Goal: Task Accomplishment & Management: Complete application form

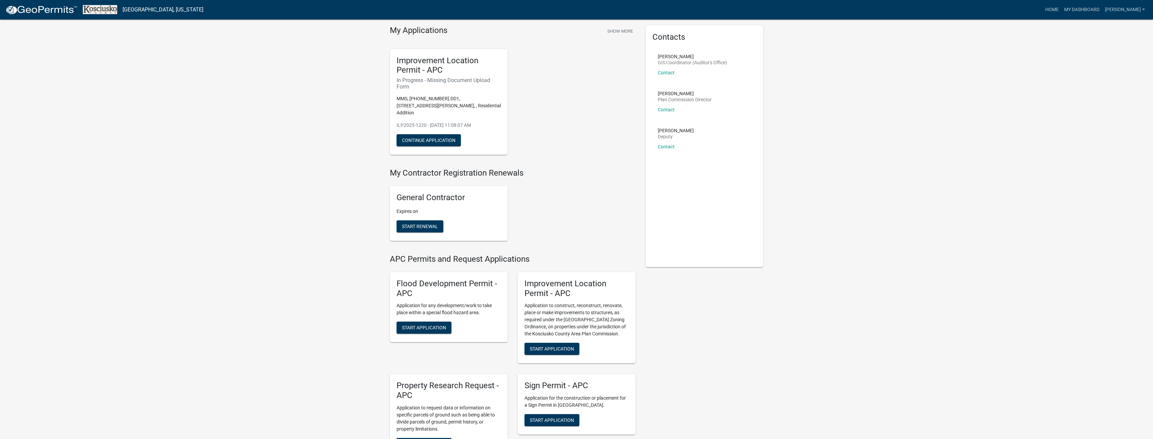
scroll to position [34, 0]
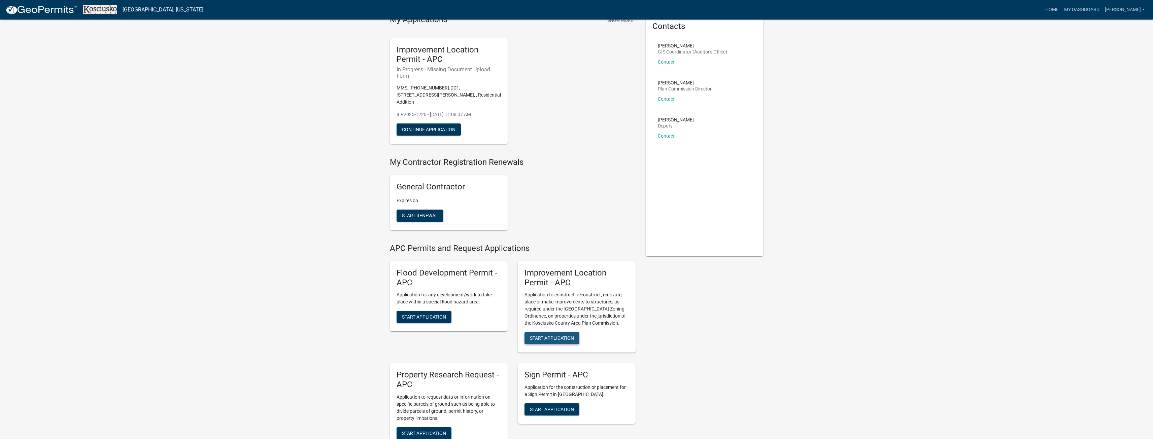
click at [559, 336] on span "Start Application" at bounding box center [552, 338] width 44 height 5
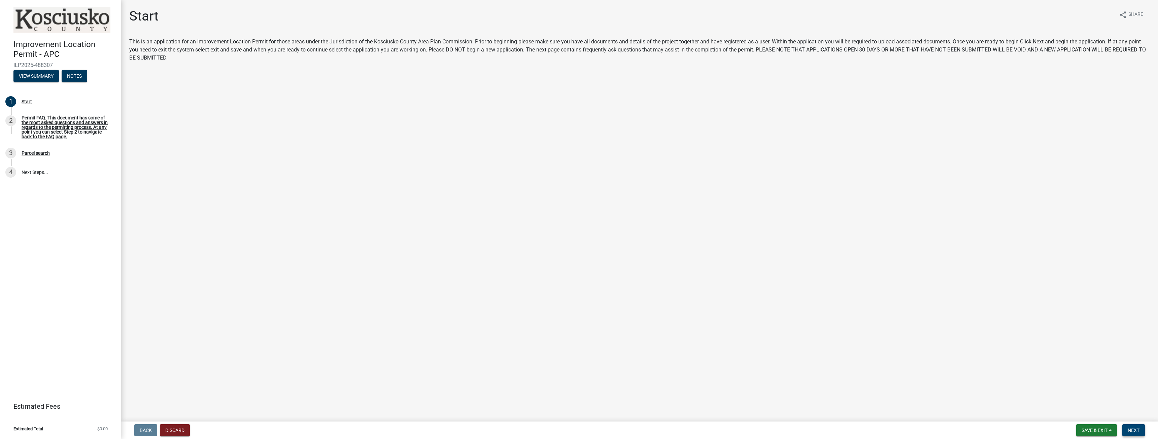
click at [1132, 430] on span "Next" at bounding box center [1133, 430] width 12 height 5
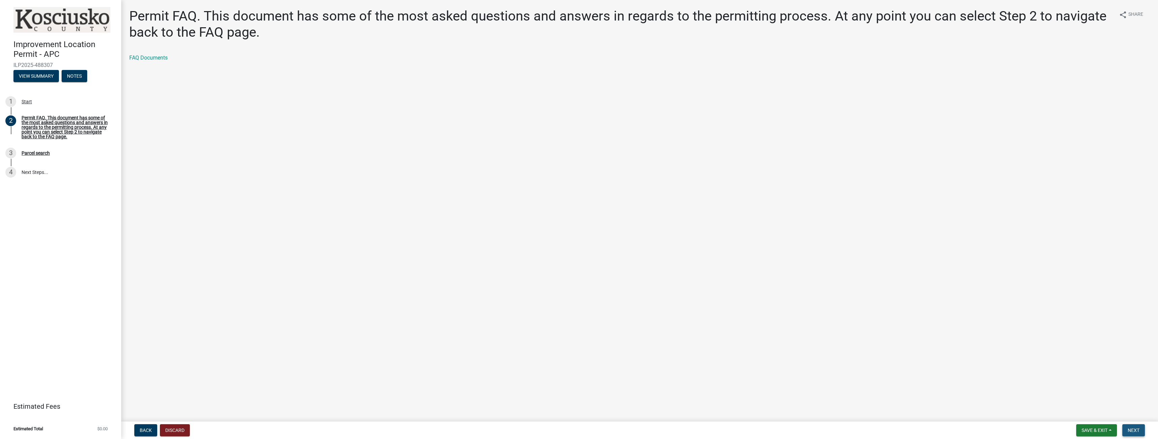
click at [1131, 429] on span "Next" at bounding box center [1133, 430] width 12 height 5
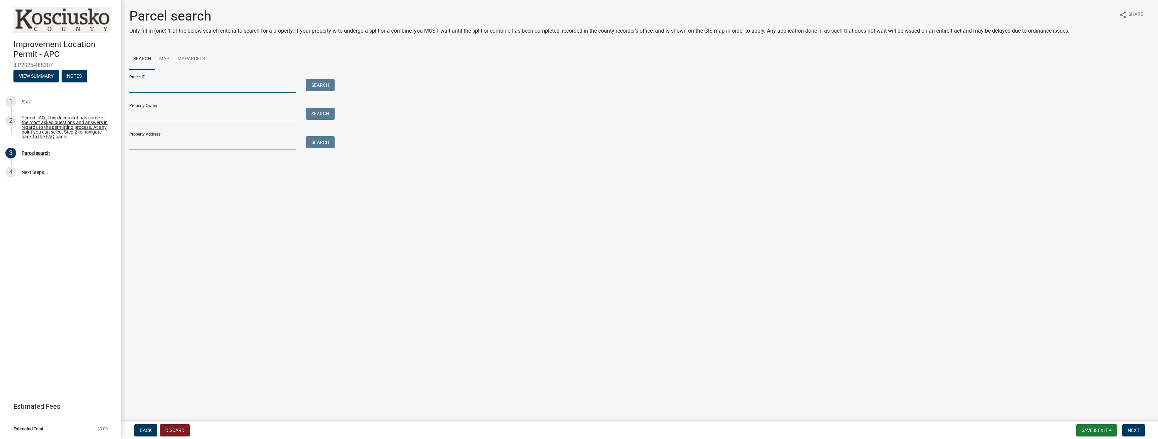
click at [152, 87] on input "Parcel ID:" at bounding box center [212, 86] width 167 height 14
click at [158, 113] on input "Property Owner:" at bounding box center [212, 115] width 167 height 14
type input "[PERSON_NAME]"
click at [318, 118] on button "Search" at bounding box center [320, 114] width 29 height 12
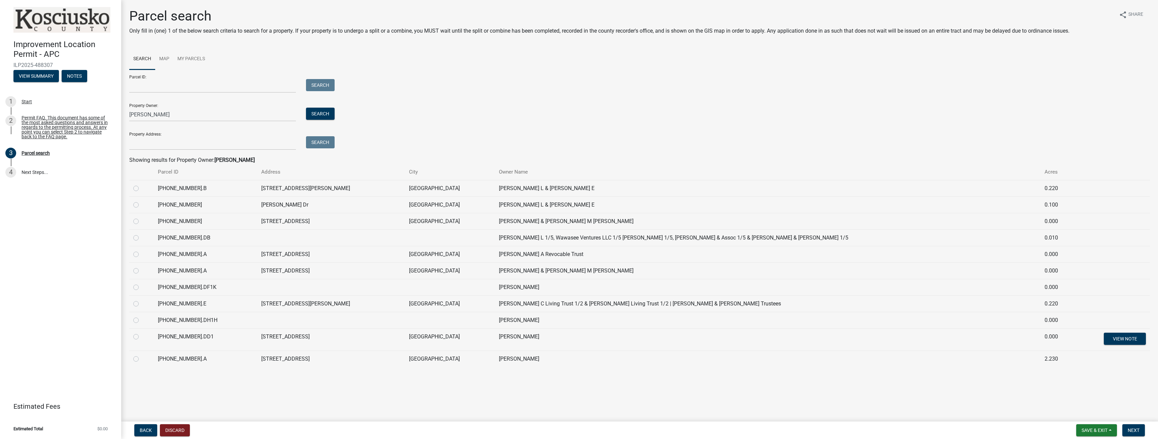
click at [141, 333] on label at bounding box center [141, 333] width 0 height 0
click at [141, 337] on input "radio" at bounding box center [143, 335] width 4 height 4
radio input "true"
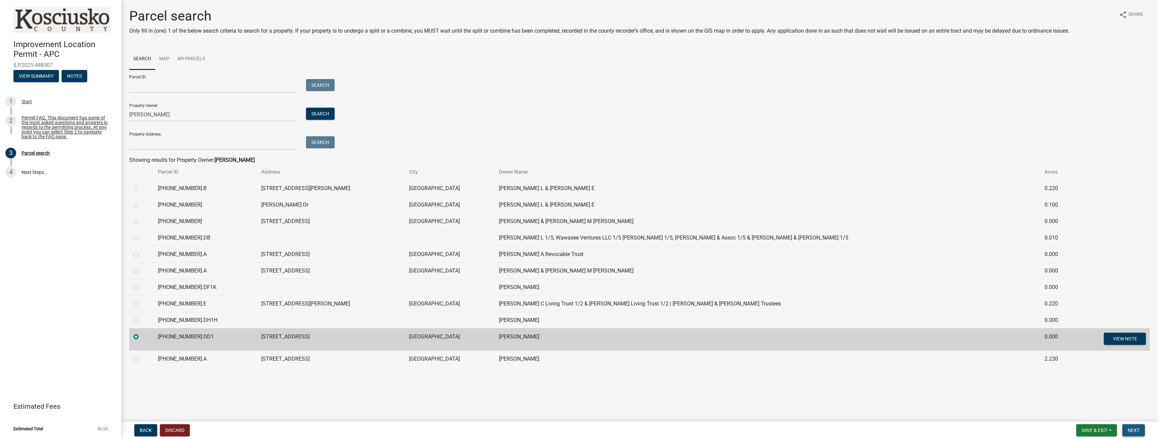
click at [1131, 428] on span "Next" at bounding box center [1133, 430] width 12 height 5
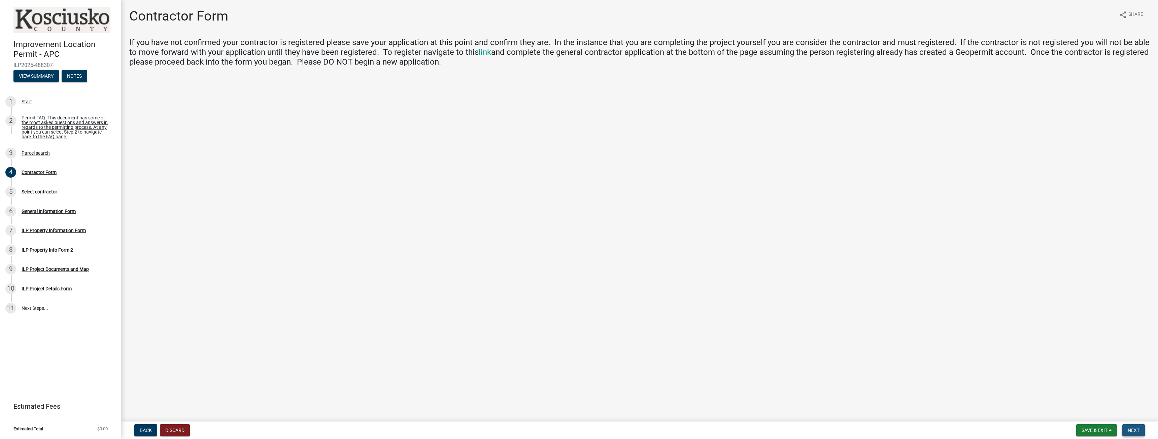
click at [1131, 428] on span "Next" at bounding box center [1133, 430] width 12 height 5
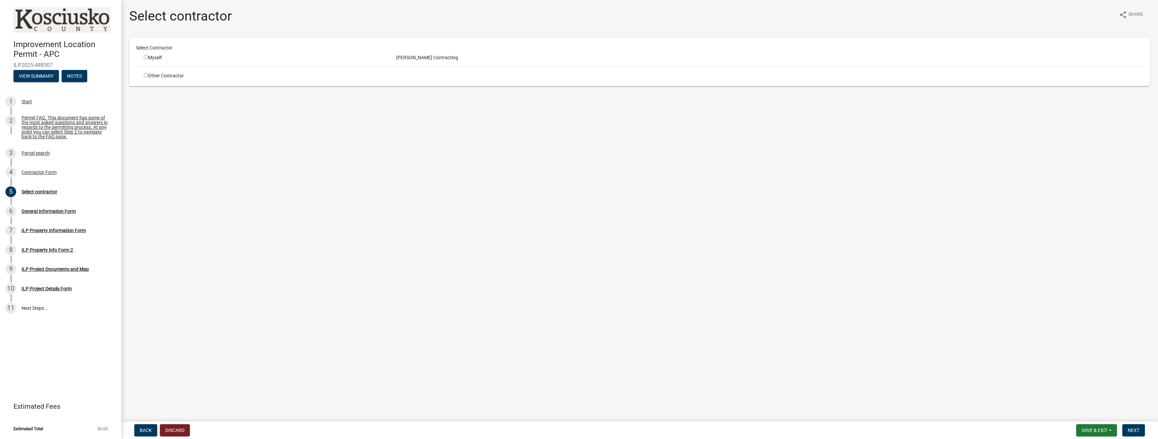
click at [145, 59] on div "Myself" at bounding box center [265, 57] width 242 height 7
click at [146, 56] on input "radio" at bounding box center [146, 57] width 4 height 4
radio input "true"
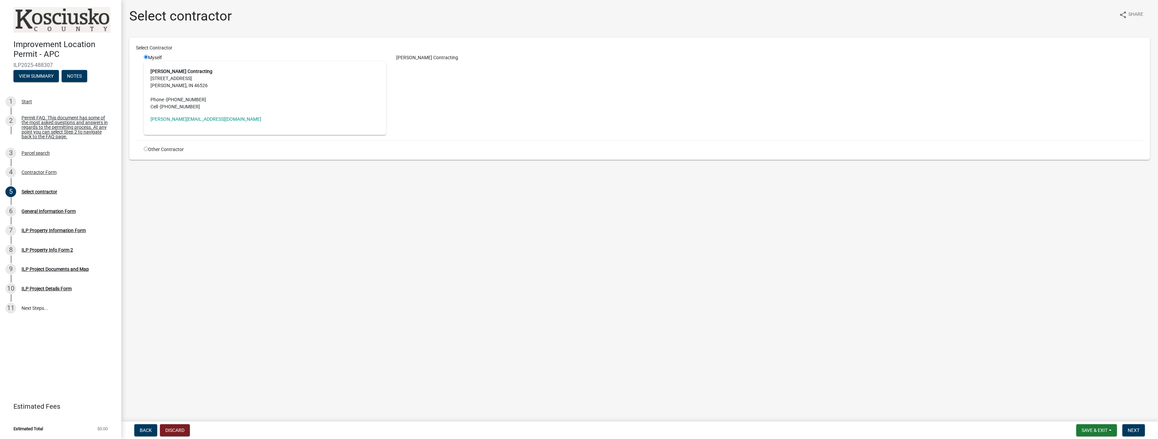
click at [224, 84] on address "[PERSON_NAME] Contracting [STREET_ADDRESS] Phone - [PHONE_NUMBER] Cell - [PHONE…" at bounding box center [264, 89] width 229 height 42
click at [1139, 432] on span "Next" at bounding box center [1133, 430] width 12 height 5
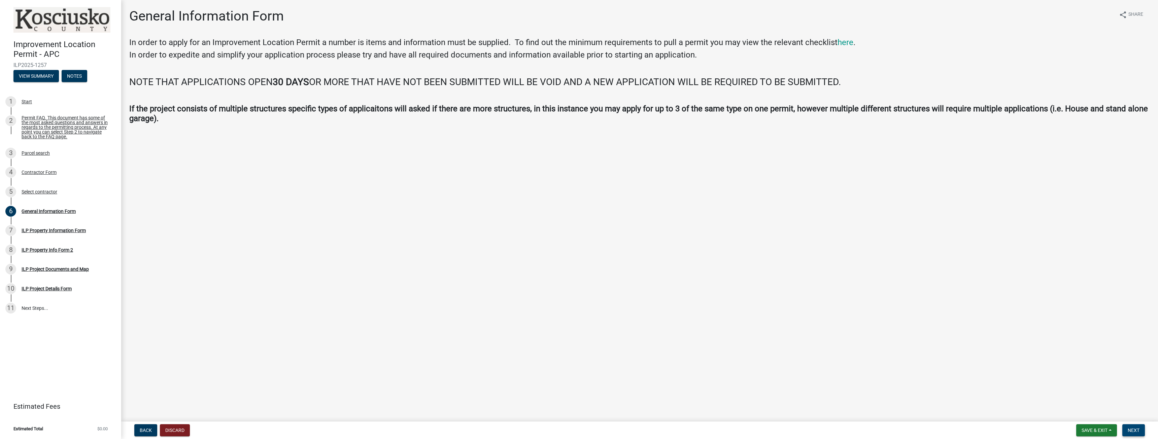
click at [1138, 430] on span "Next" at bounding box center [1133, 430] width 12 height 5
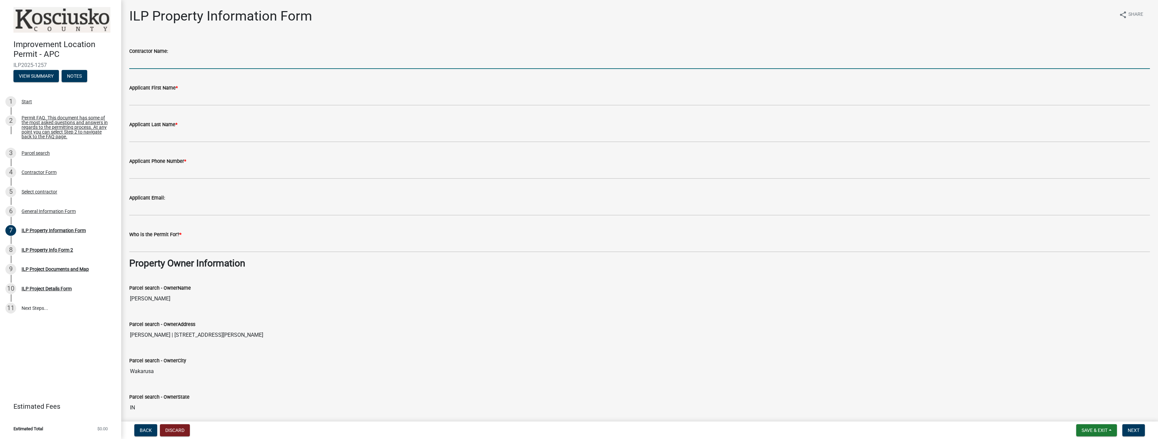
click at [185, 61] on input "Contractor Name:" at bounding box center [639, 62] width 1020 height 14
type input "[PERSON_NAME] Contracting dba [PERSON_NAME] Contracting"
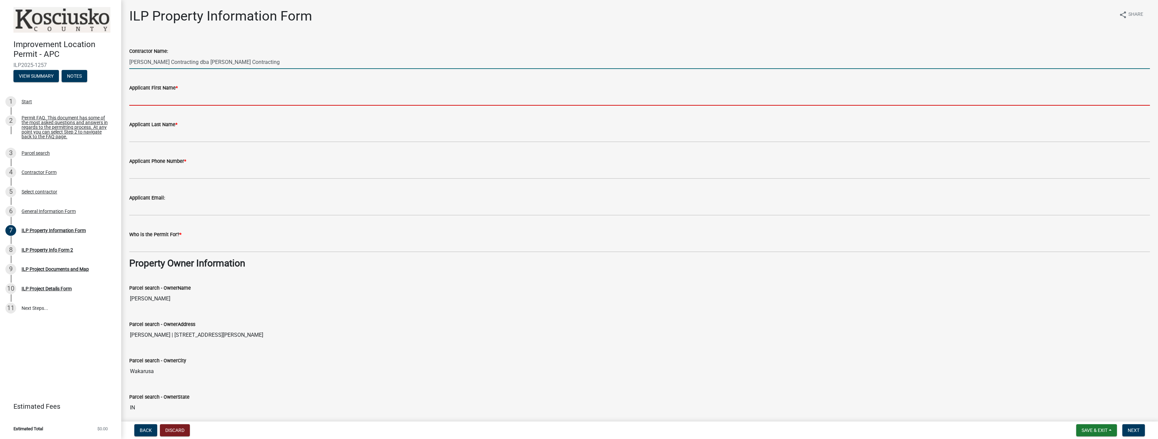
click at [192, 100] on input "Applicant First Name *" at bounding box center [639, 99] width 1020 height 14
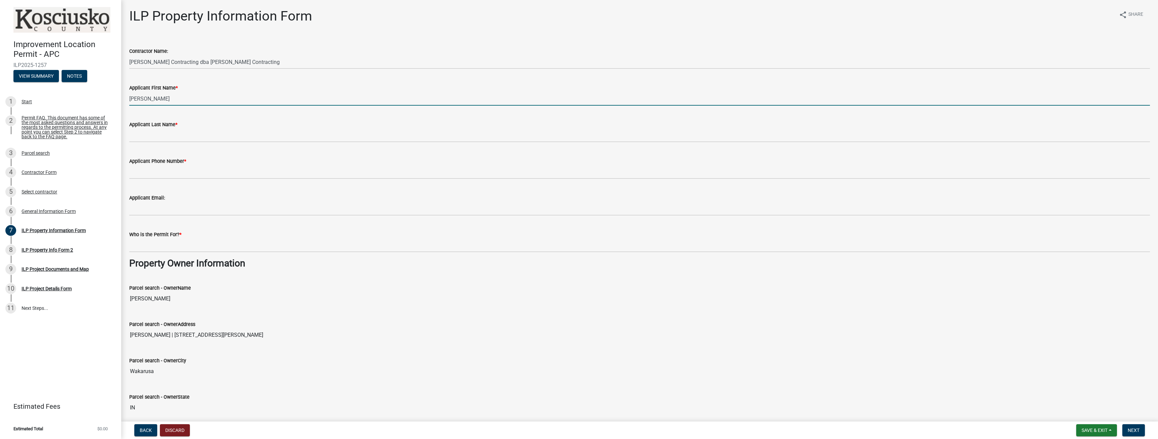
type input "[PERSON_NAME]"
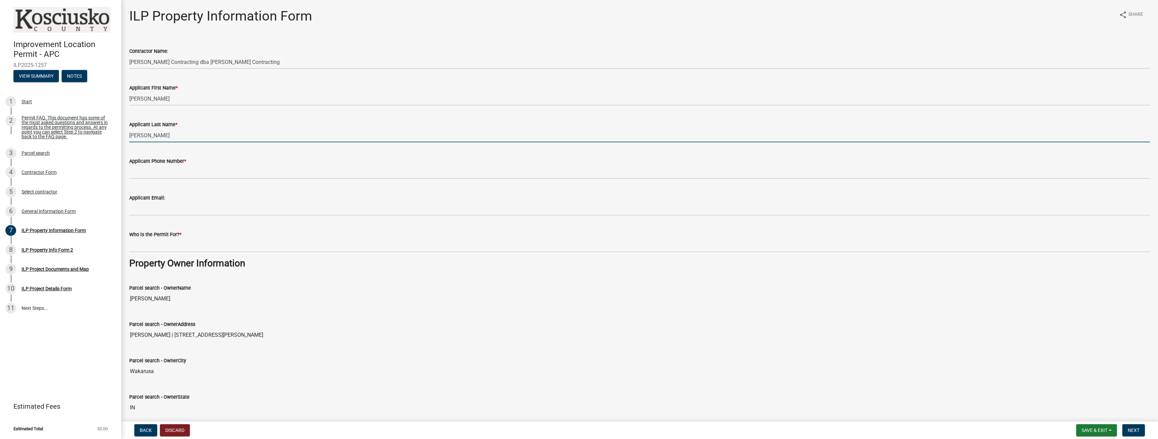
type input "[PERSON_NAME]"
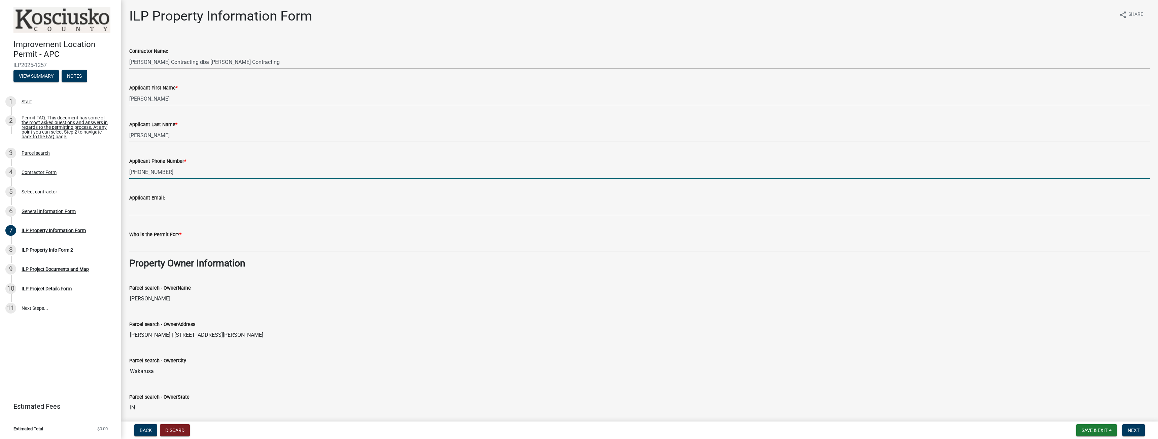
type input "[PHONE_NUMBER]"
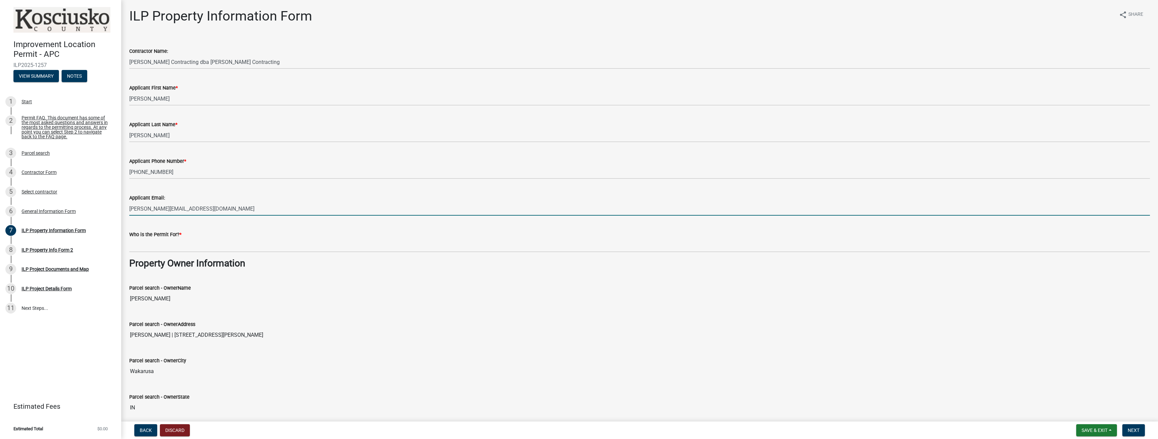
type input "[PERSON_NAME][EMAIL_ADDRESS][DOMAIN_NAME]"
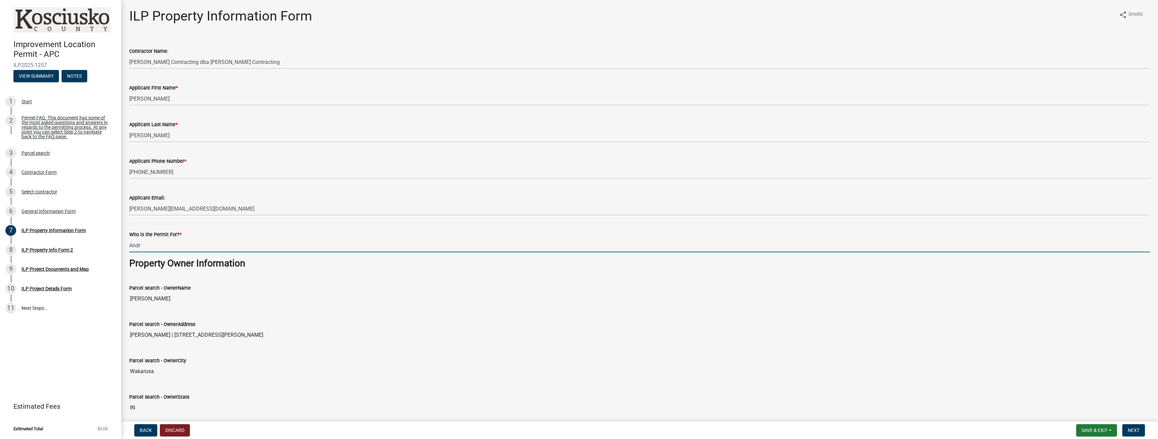
type input "[PERSON_NAME] & [PERSON_NAME]"
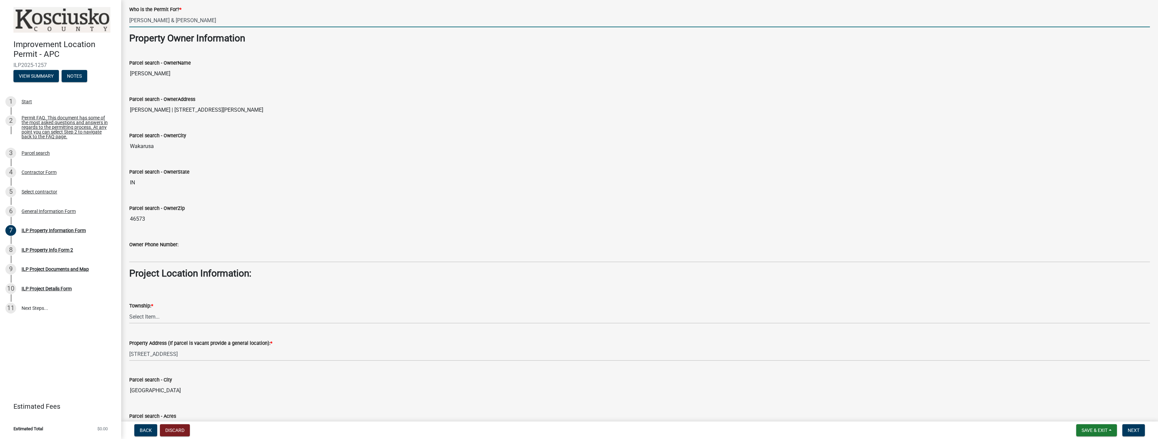
scroll to position [236, 0]
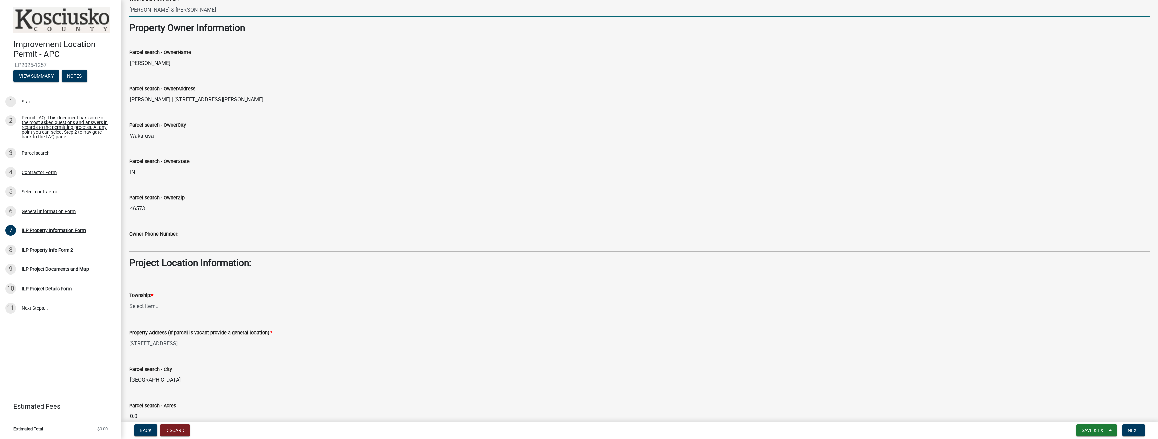
click at [175, 306] on select "Select Item... [PERSON_NAME] - Elkhart Co Clay Etna [GEOGRAPHIC_DATA][PERSON_NA…" at bounding box center [639, 307] width 1020 height 14
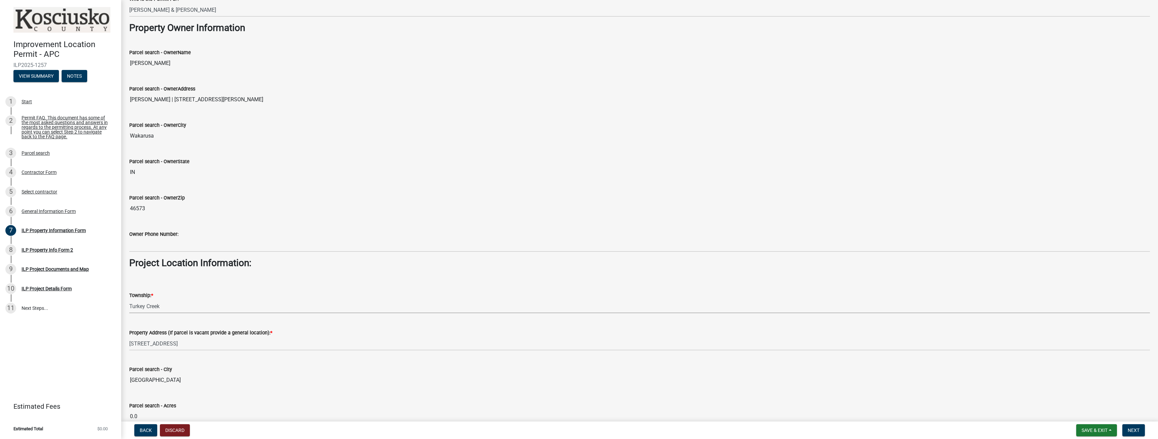
click at [129, 300] on select "Select Item... [PERSON_NAME] - Elkhart Co Clay Etna [GEOGRAPHIC_DATA][PERSON_NA…" at bounding box center [639, 307] width 1020 height 14
select select "57368d26-defc-477e-a8be-5a23ab554a17"
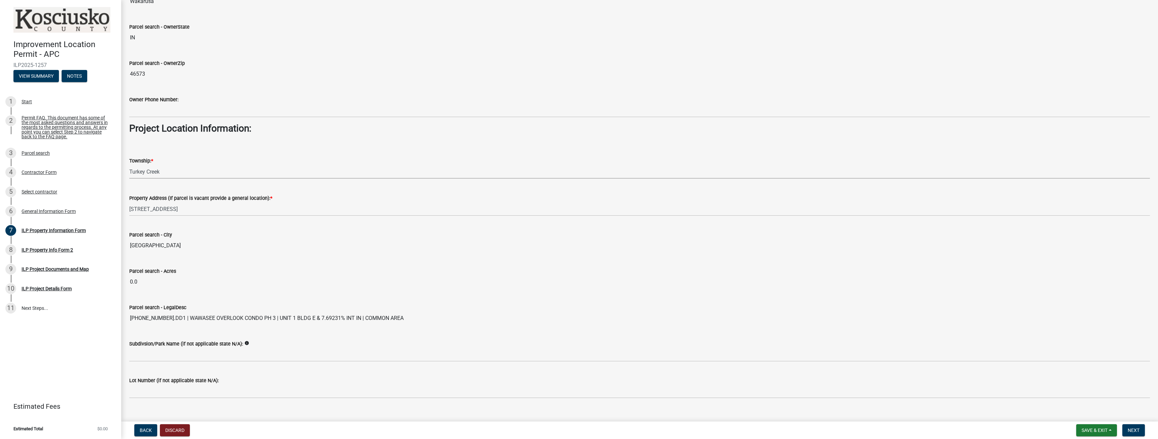
scroll to position [381, 0]
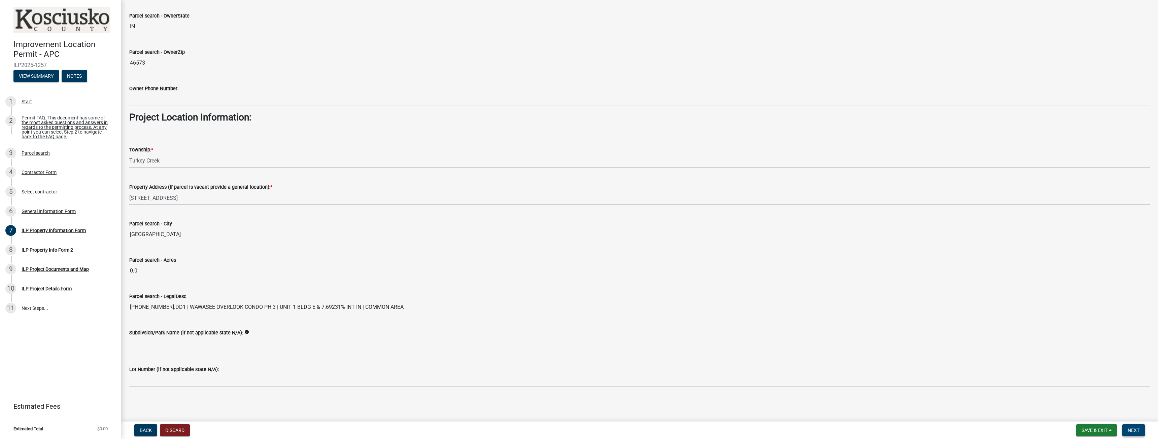
click at [1135, 429] on span "Next" at bounding box center [1133, 430] width 12 height 5
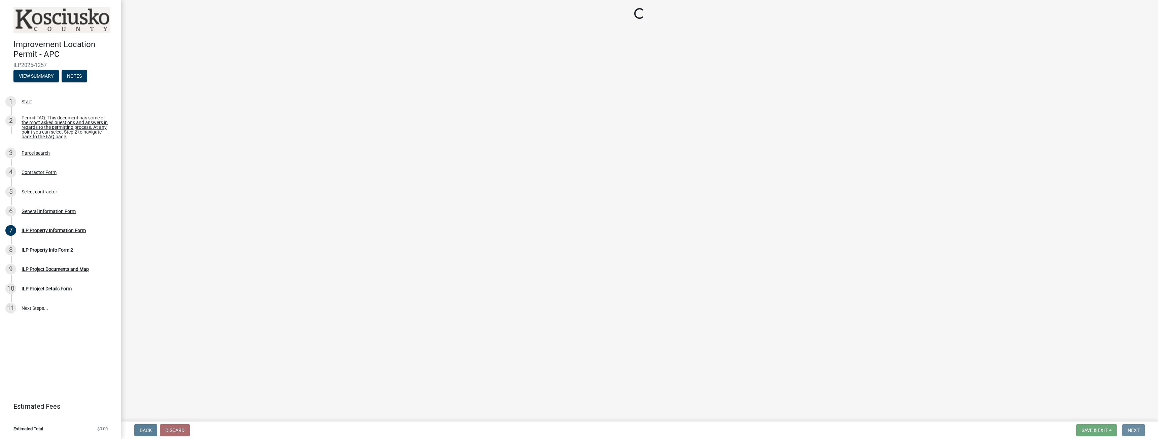
scroll to position [0, 0]
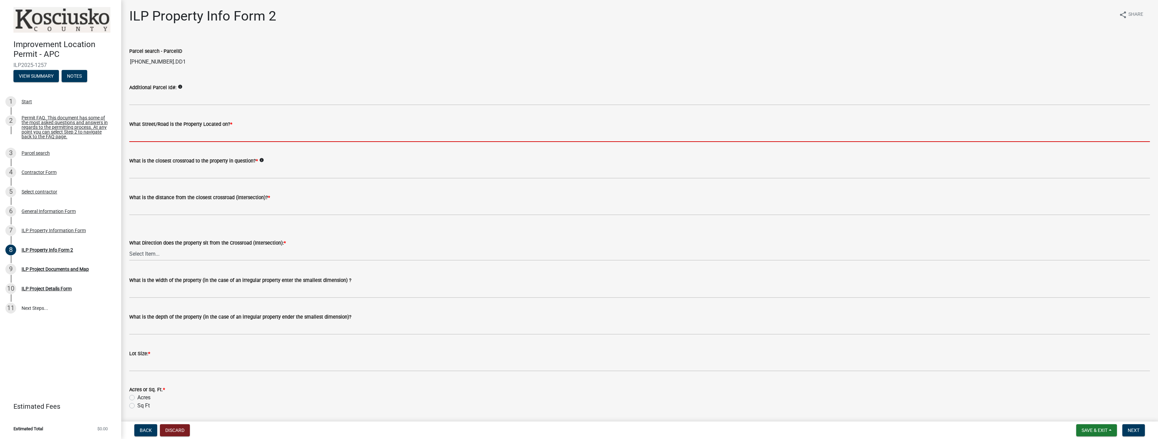
click at [191, 135] on input "What Street/Road is the Property Located on? *" at bounding box center [639, 135] width 1020 height 14
type input "E Woodys Lane"
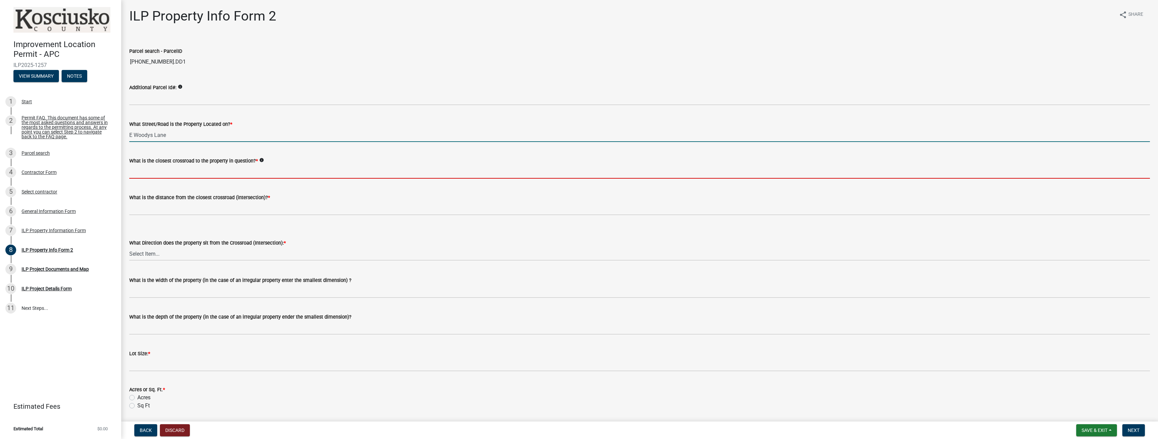
click at [205, 175] on input "What is the closest crossroad to the property in question? *" at bounding box center [639, 172] width 1020 height 14
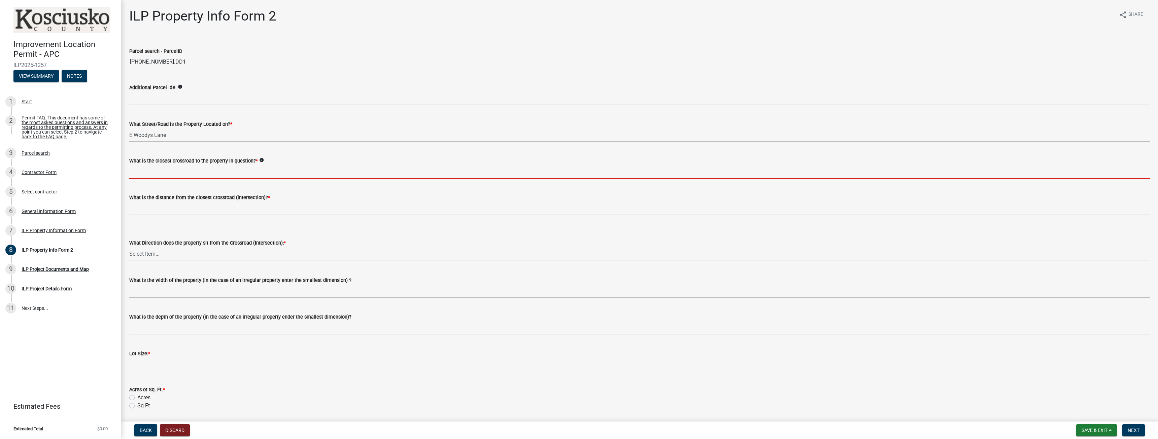
type input "N. [GEOGRAPHIC_DATA]"
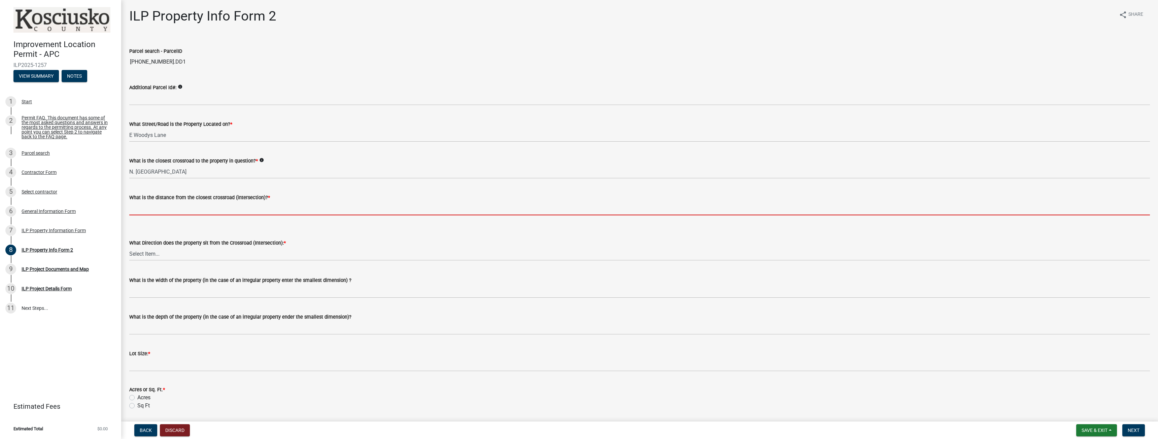
click at [193, 210] on input "text" at bounding box center [639, 209] width 1020 height 14
type input "600"
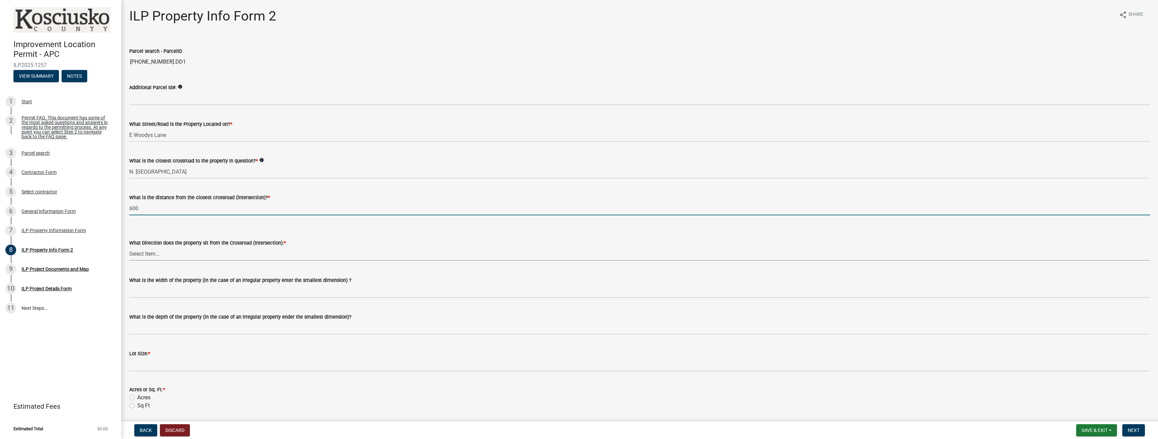
click at [187, 254] on select "Select Item... N NE NW S SE SW E W" at bounding box center [639, 254] width 1020 height 14
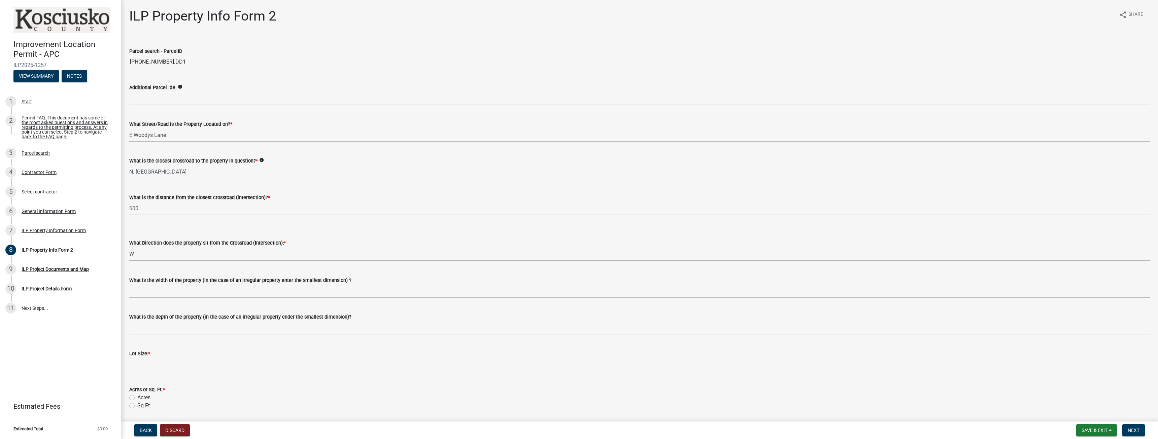
click at [129, 247] on select "Select Item... N NE NW S SE SW E W" at bounding box center [639, 254] width 1020 height 14
select select "7b11be74-d7bb-4878-8b50-4ecdc0000cbf"
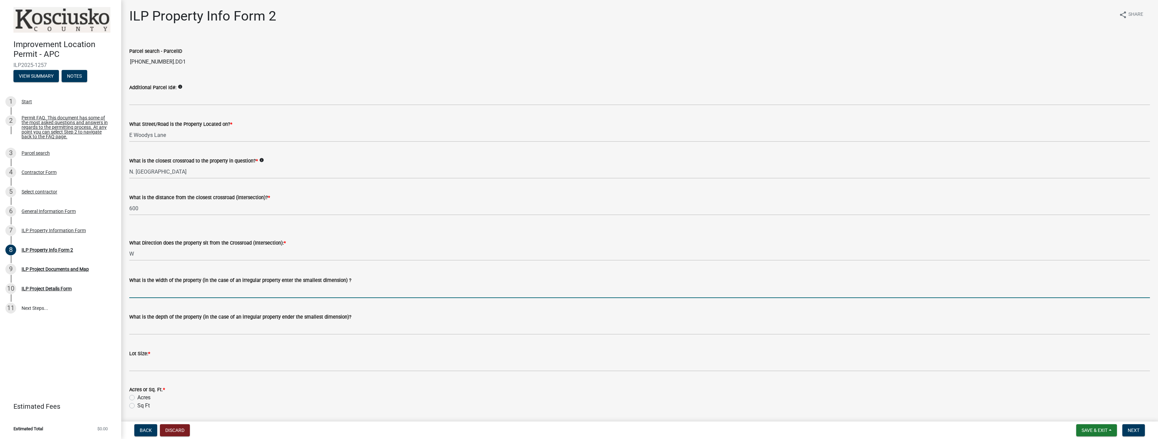
click at [154, 293] on input "What is the width of the property (in the case of an irregular property enter t…" at bounding box center [639, 291] width 1020 height 14
type input "27'9""
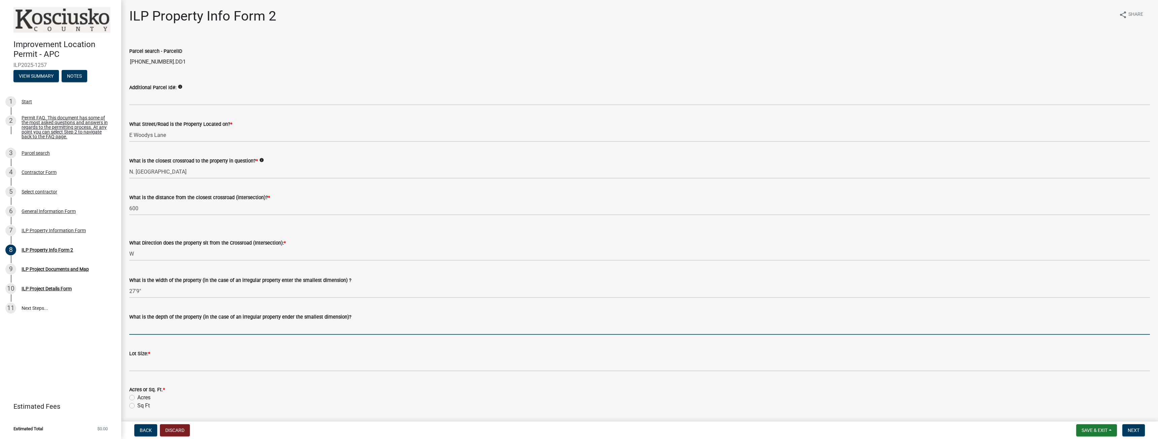
click at [172, 327] on input "What is the depth of the property (in the case of an irregular property ender t…" at bounding box center [639, 328] width 1020 height 14
type input "260'"
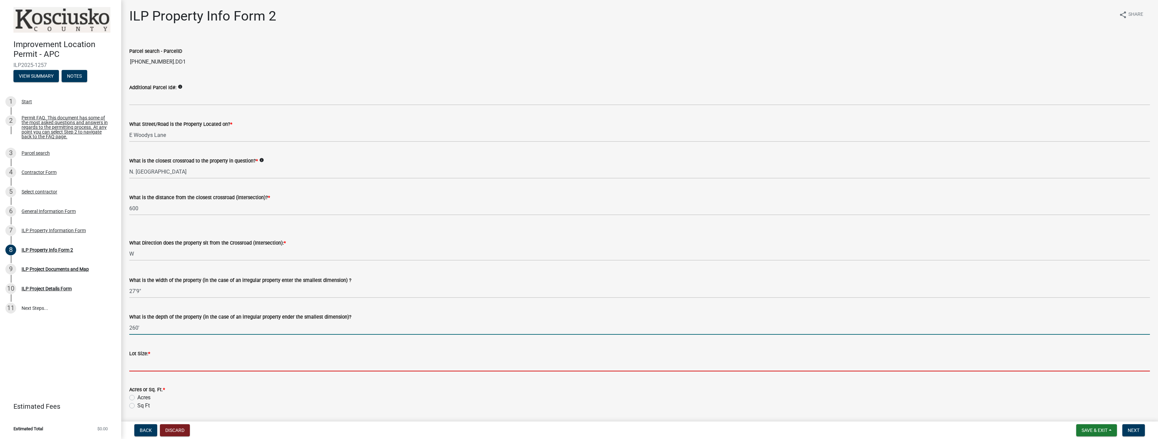
click at [174, 366] on input "text" at bounding box center [639, 365] width 1020 height 14
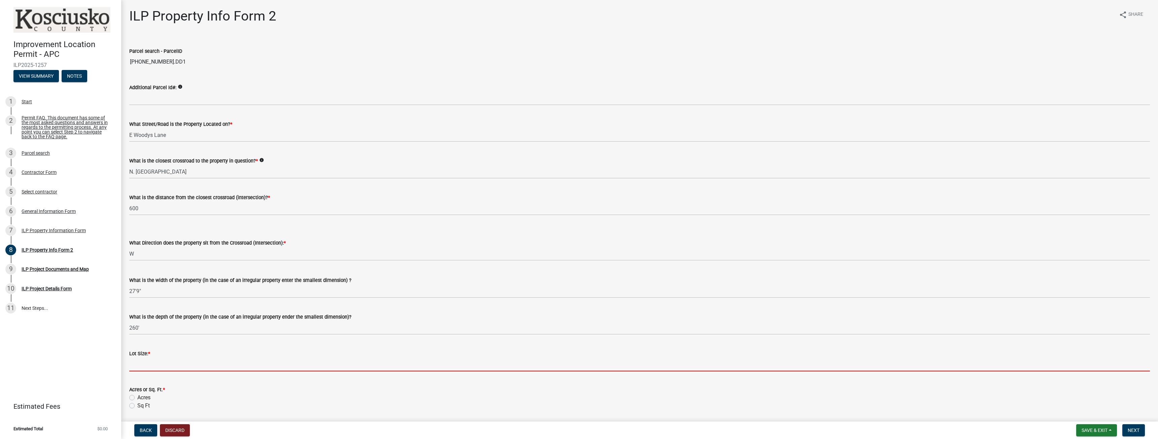
type input "9775"
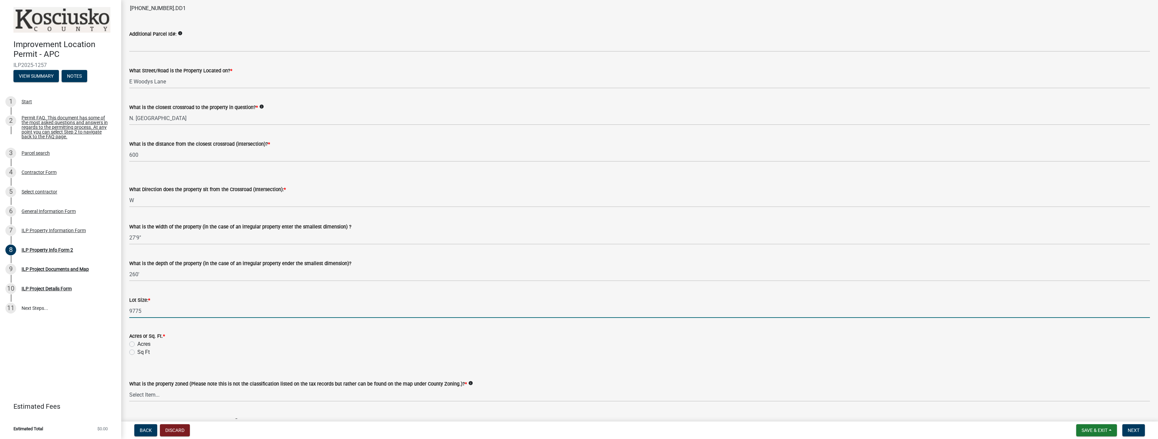
scroll to position [67, 0]
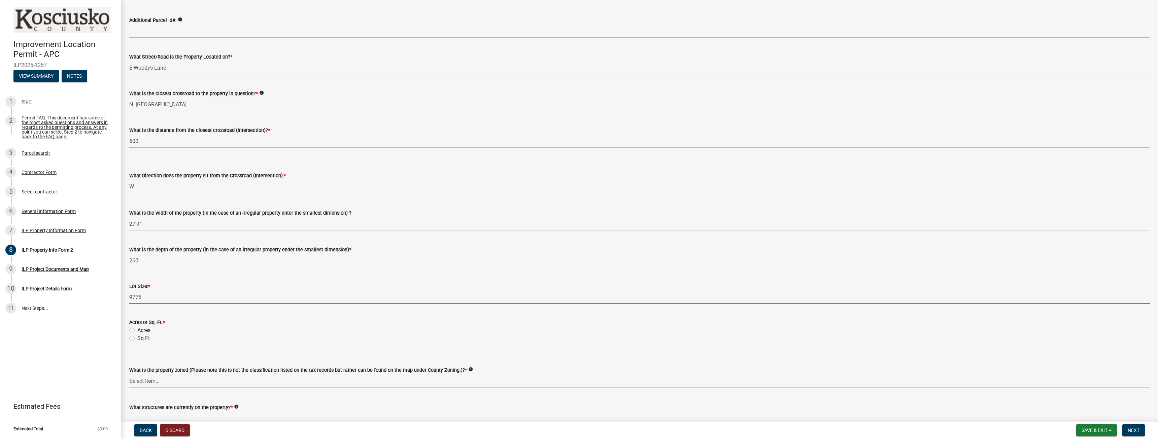
click at [137, 338] on label "Sq Ft" at bounding box center [143, 339] width 12 height 8
click at [137, 338] on input "Sq Ft" at bounding box center [139, 337] width 4 height 4
radio input "true"
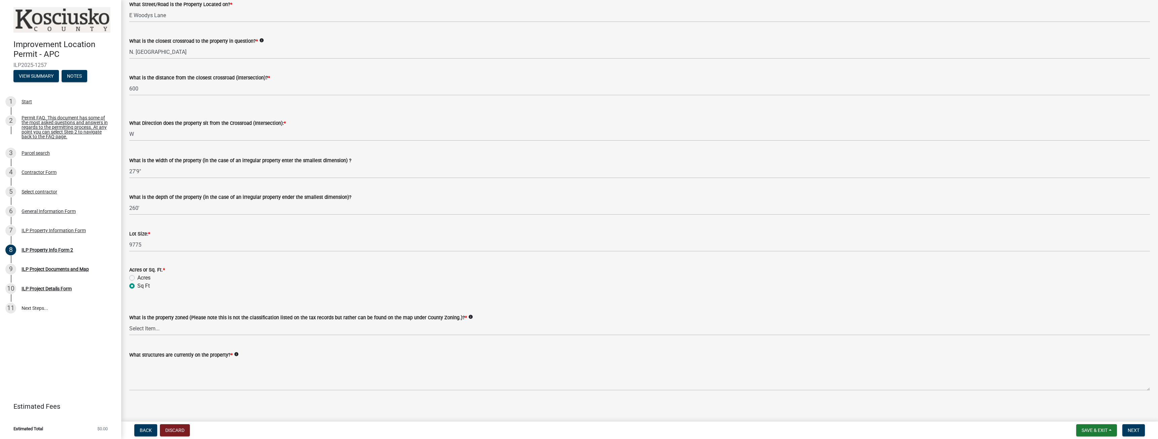
scroll to position [123, 0]
click at [145, 327] on select "Select Item... Agricultural Agricultural 2 Commercial Environmental Industrial …" at bounding box center [639, 325] width 1020 height 14
click at [129, 318] on select "Select Item... Agricultural Agricultural 2 Commercial Environmental Industrial …" at bounding box center [639, 325] width 1020 height 14
select select "1146270b-2111-4e23-bf7f-74ce85cf7041"
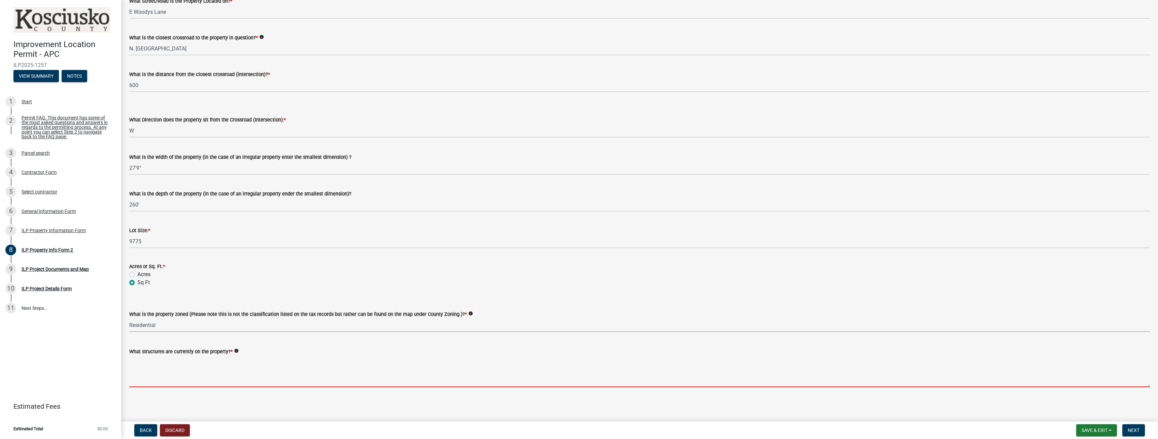
click at [202, 383] on textarea "What structures are currently on the property? *" at bounding box center [639, 372] width 1020 height 32
click at [203, 380] on textarea "What structures are currently on the property? *" at bounding box center [639, 372] width 1020 height 32
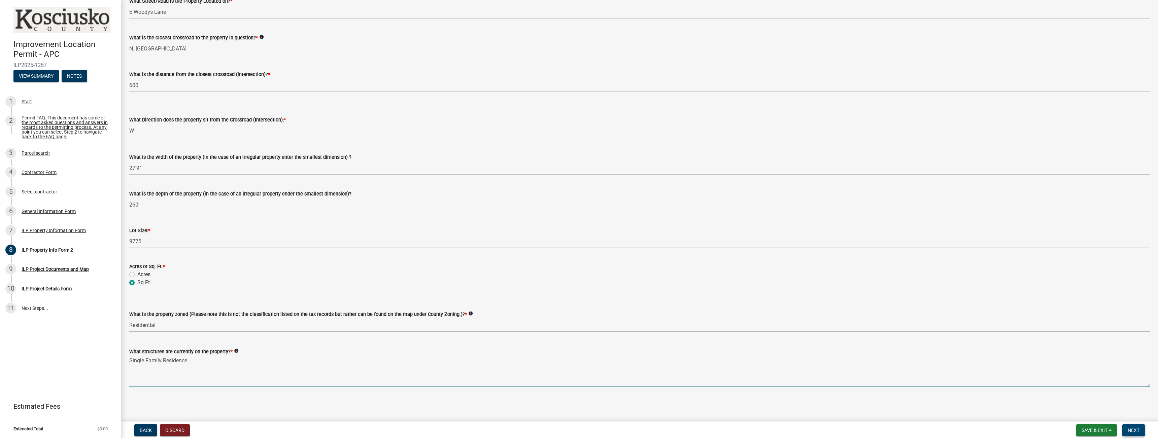
type textarea "Single Family Residence"
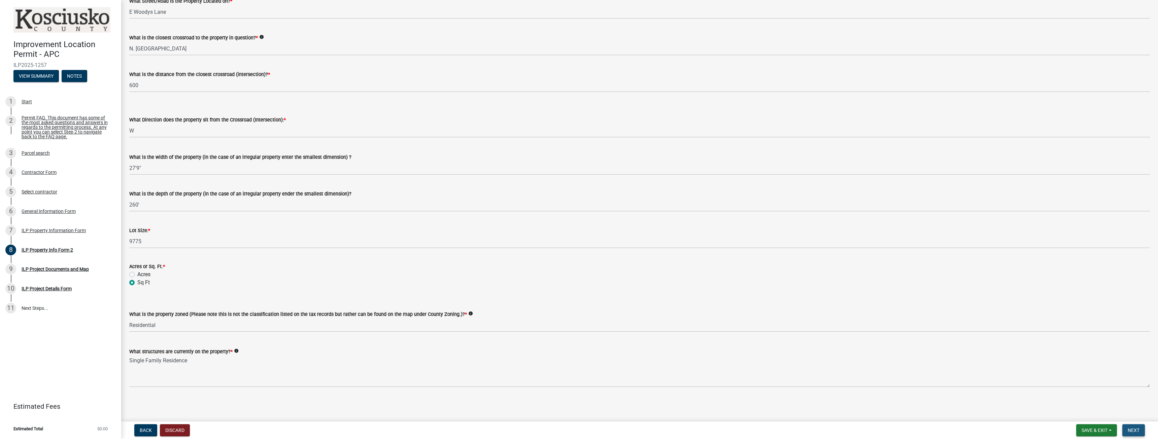
click at [1135, 429] on span "Next" at bounding box center [1133, 430] width 12 height 5
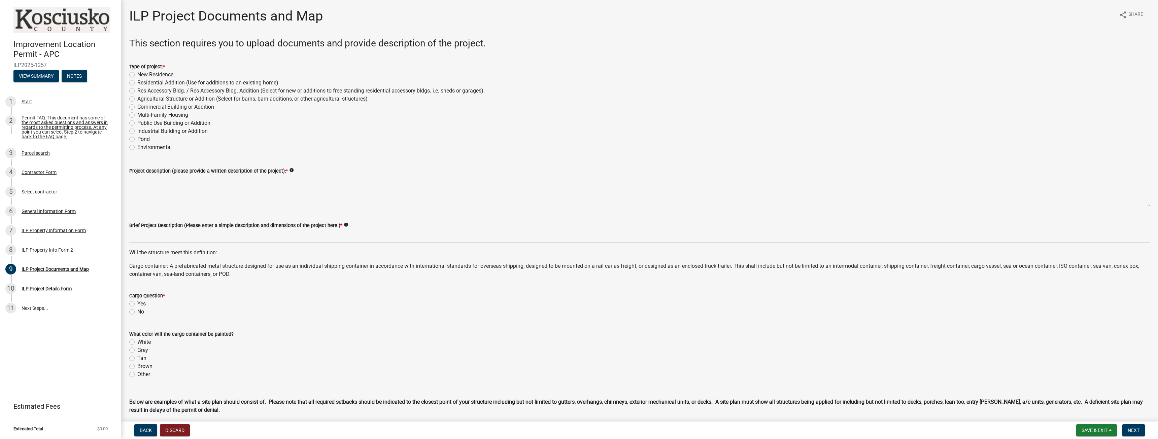
click at [137, 84] on label "Residential Addition (Use for additions to an existing home)" at bounding box center [207, 83] width 141 height 8
click at [137, 83] on input "Residential Addition (Use for additions to an existing home)" at bounding box center [139, 81] width 4 height 4
radio input "true"
click at [193, 202] on textarea "Project description (please provide a written description of the project): *" at bounding box center [639, 191] width 1020 height 32
type textarea "T"
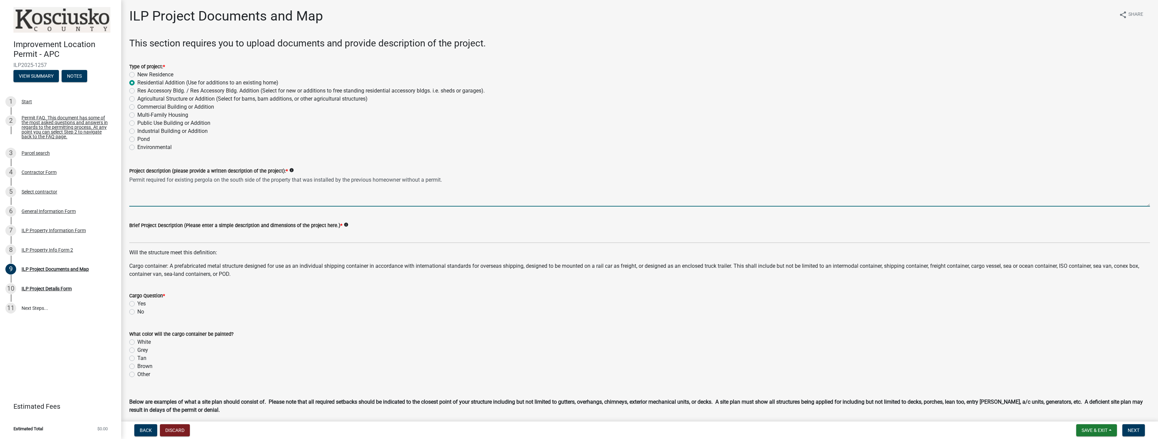
drag, startPoint x: 453, startPoint y: 180, endPoint x: 128, endPoint y: 177, distance: 325.1
click at [128, 177] on div "Project description (please provide a written description of the project): * in…" at bounding box center [639, 182] width 1030 height 49
type textarea "Permit required for existing pergola on the south side of the property that was…"
click at [196, 239] on input "Brief Project Description (Please enter a simple description and dimensions of …" at bounding box center [639, 237] width 1020 height 14
paste input "Permit required for existing pergola on the south side of the property that was…"
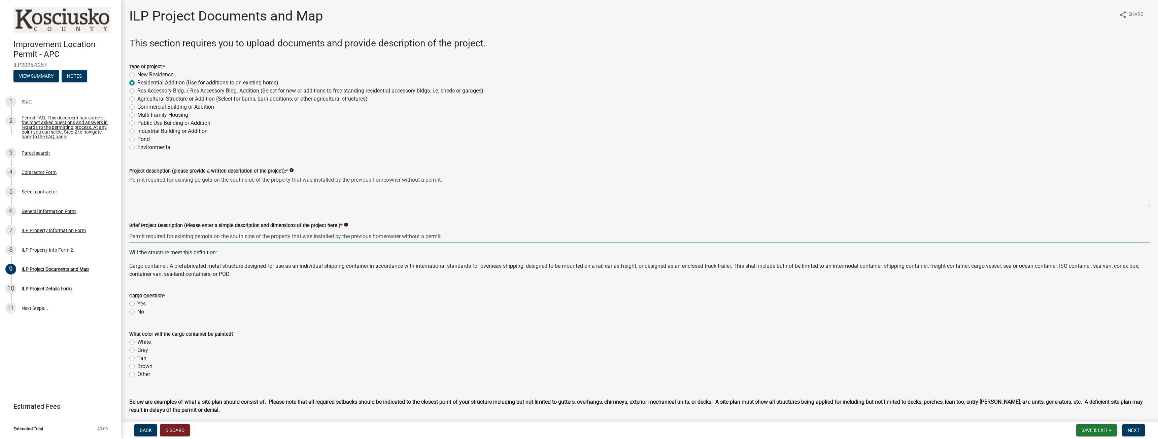
type input "Permit required for existing pergola on the south side of the property that was…"
click at [131, 314] on div "Cargo Question * Yes No" at bounding box center [639, 304] width 1020 height 24
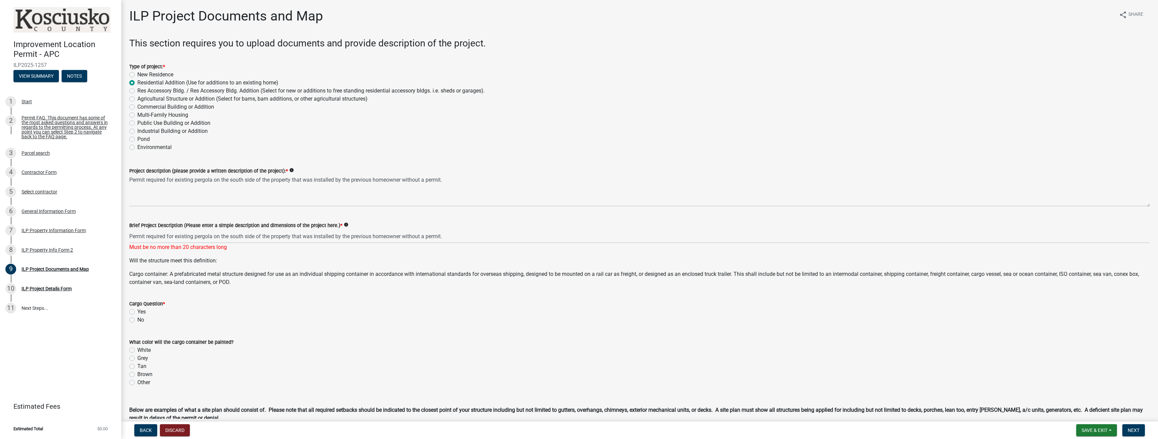
click at [137, 320] on label "No" at bounding box center [140, 320] width 7 height 8
click at [137, 320] on input "No" at bounding box center [139, 318] width 4 height 4
radio input "true"
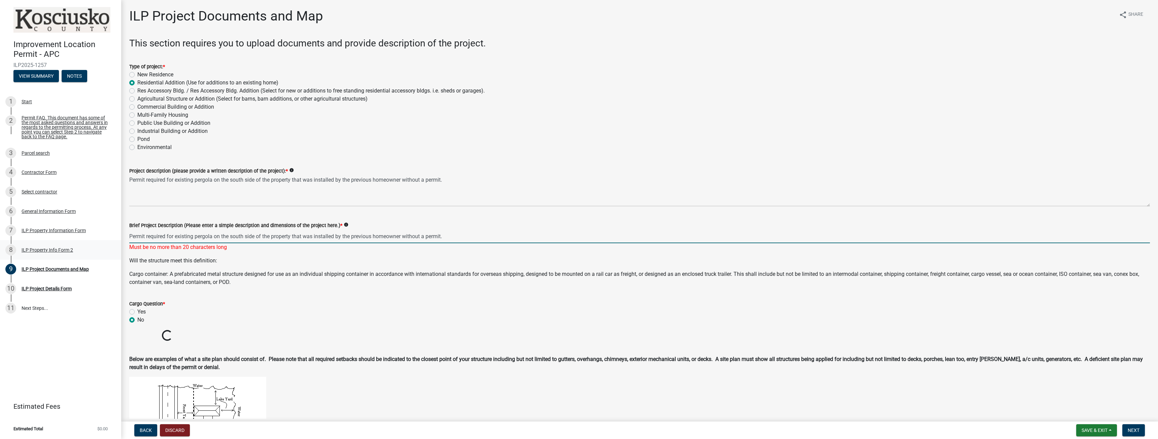
drag, startPoint x: 454, startPoint y: 236, endPoint x: 116, endPoint y: 242, distance: 337.9
click at [116, 242] on div "Improvement Location Permit - APC ILP2025-1257 View Summary Notes 1 Start 2 Per…" at bounding box center [579, 219] width 1158 height 439
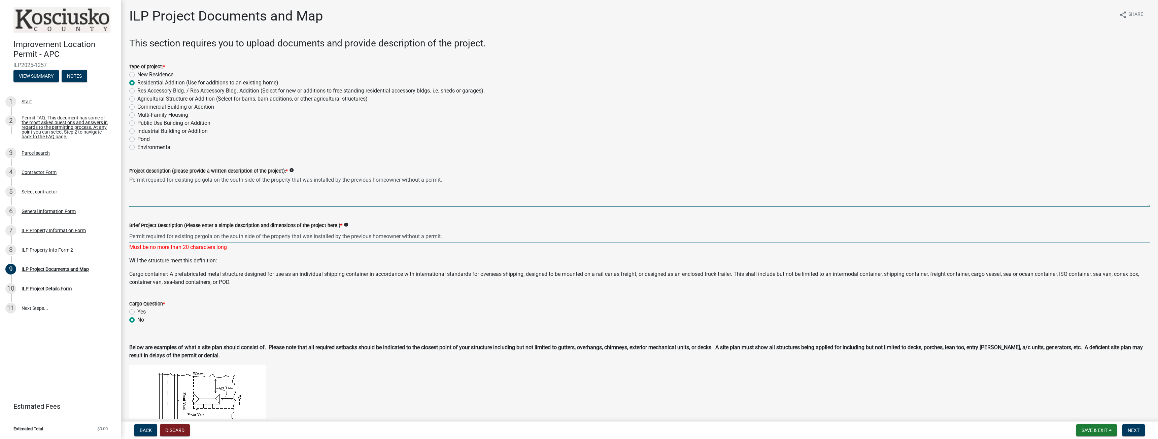
click at [466, 179] on textarea "Permit required for existing pergola on the south side of the property that was…" at bounding box center [639, 191] width 1020 height 32
drag, startPoint x: 449, startPoint y: 238, endPoint x: 79, endPoint y: 246, distance: 369.3
click at [79, 246] on div "Improvement Location Permit - APC ILP2025-1257 View Summary Notes 1 Start 2 Per…" at bounding box center [579, 219] width 1158 height 439
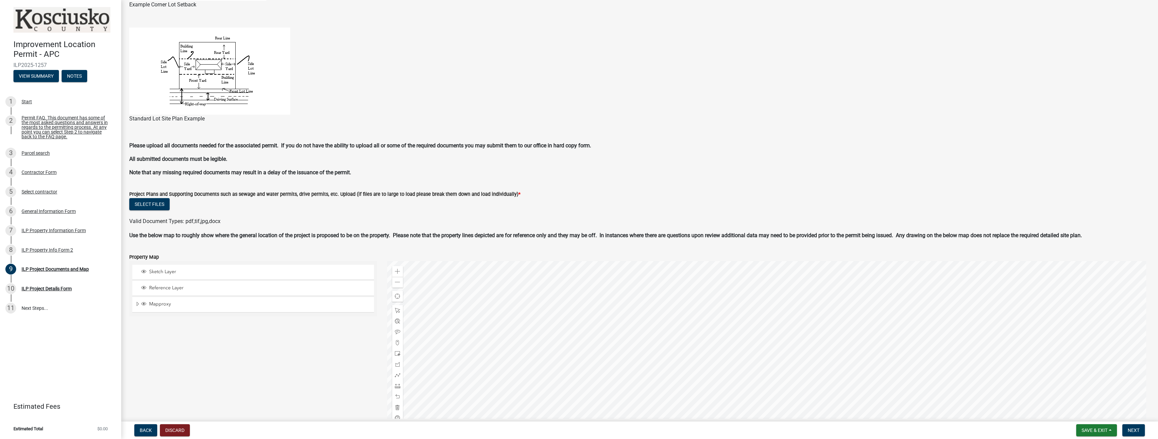
scroll to position [471, 0]
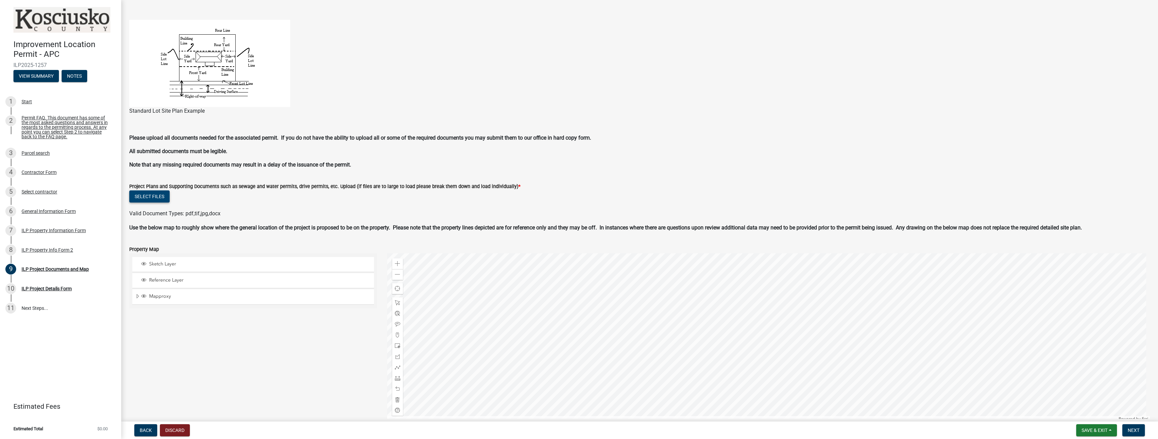
click at [148, 194] on button "Select files" at bounding box center [149, 196] width 40 height 12
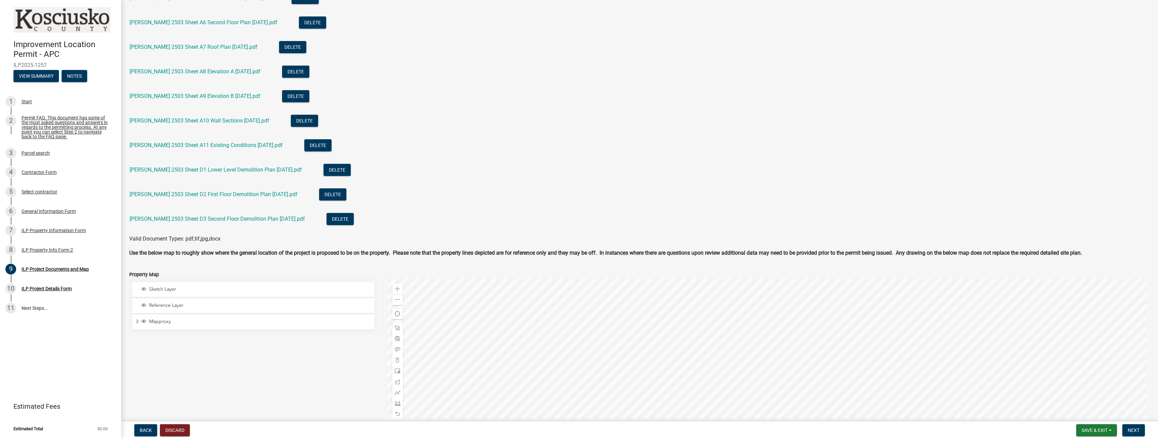
scroll to position [850, 0]
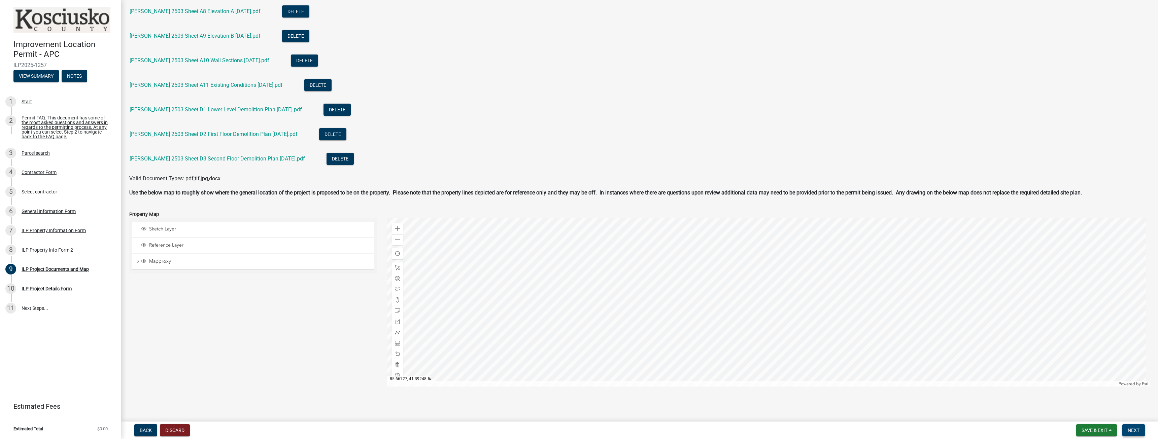
click at [1130, 429] on span "Next" at bounding box center [1133, 430] width 12 height 5
click at [1132, 433] on span "Next" at bounding box center [1133, 430] width 12 height 5
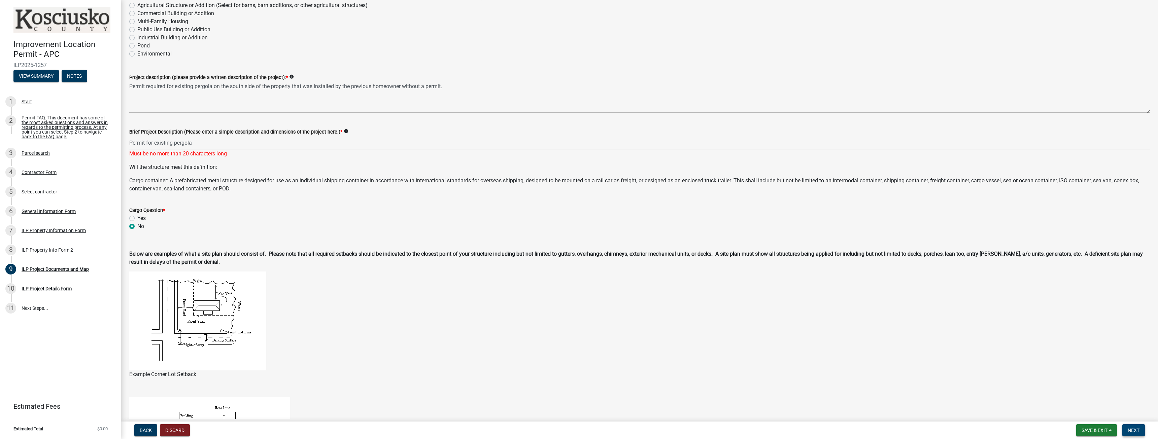
scroll to position [76, 0]
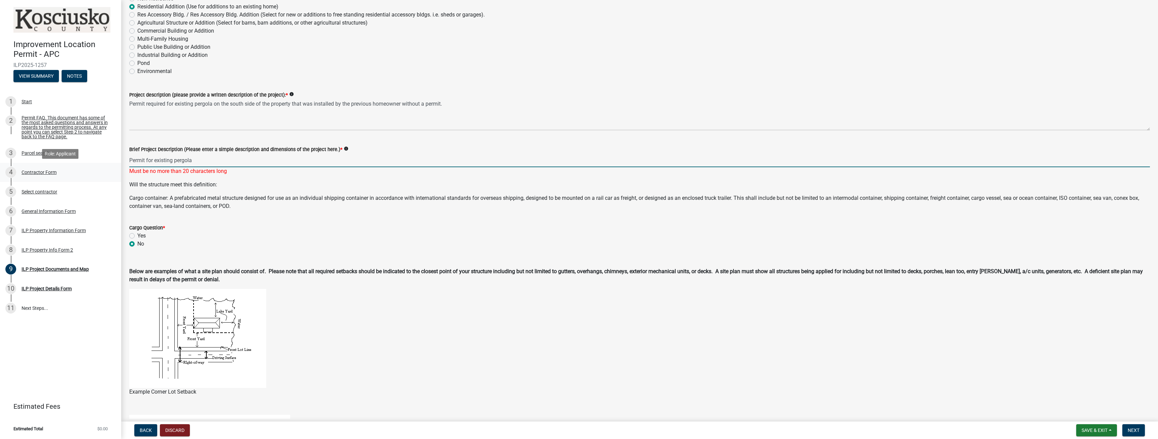
drag, startPoint x: 215, startPoint y: 162, endPoint x: 60, endPoint y: 164, distance: 155.2
click at [60, 164] on div "Improvement Location Permit - APC ILP2025-1257 View Summary Notes 1 Start 2 Per…" at bounding box center [579, 219] width 1158 height 439
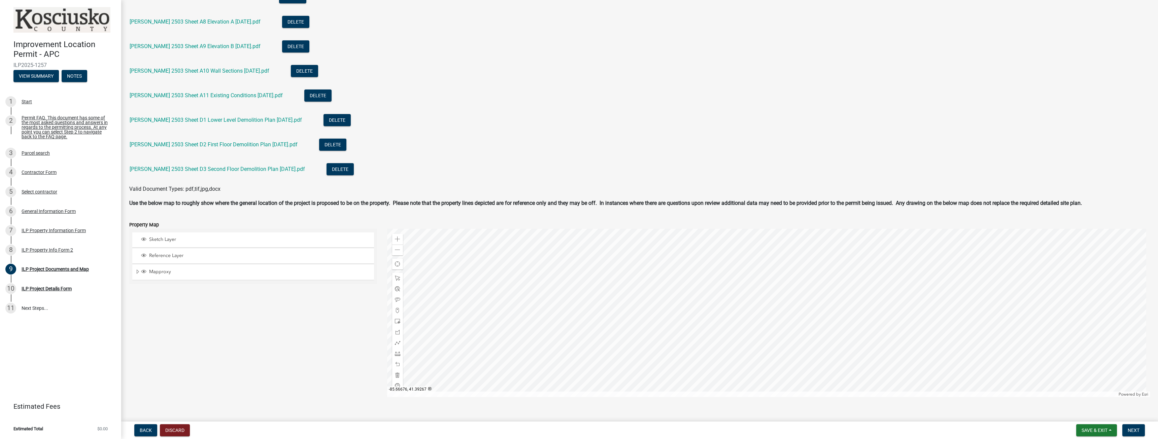
scroll to position [850, 0]
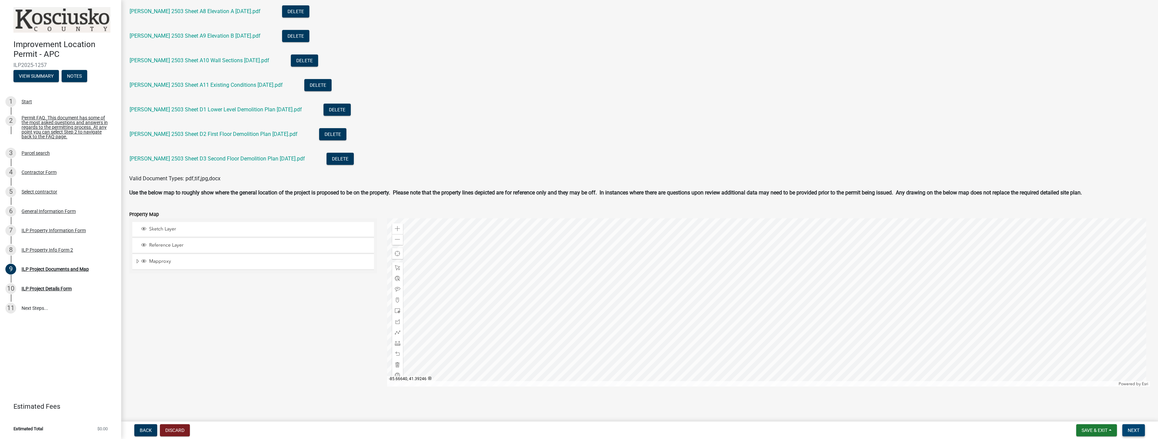
type input "Existing Pergola"
click at [1138, 432] on span "Next" at bounding box center [1133, 430] width 12 height 5
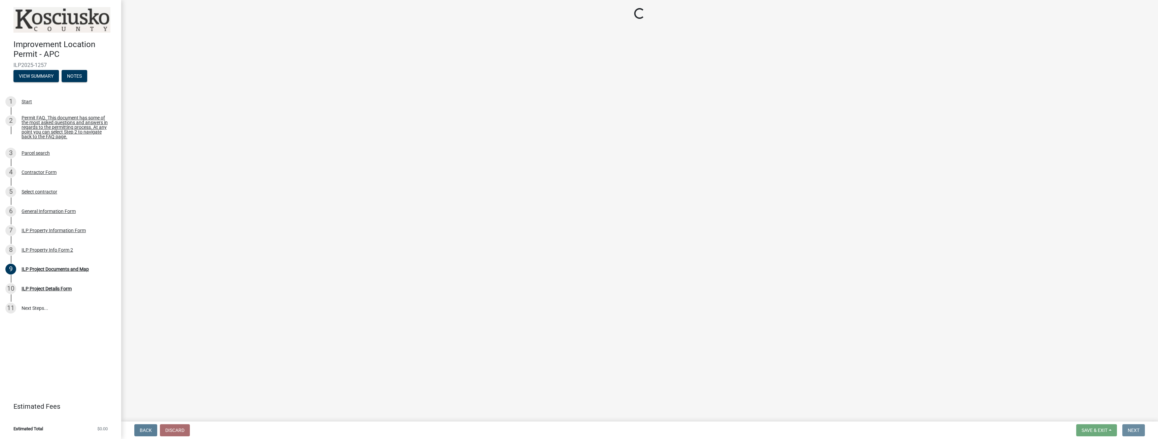
scroll to position [0, 0]
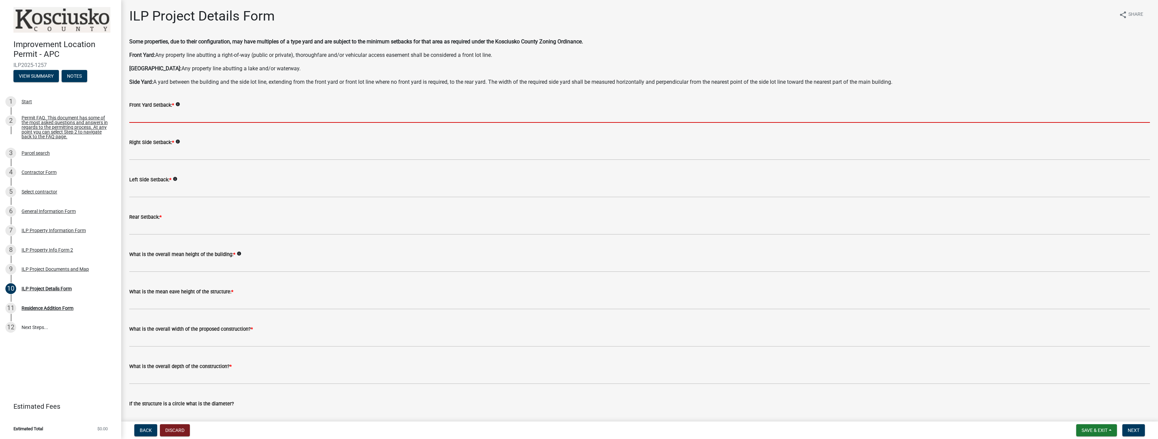
click at [152, 116] on input "text" at bounding box center [639, 116] width 1020 height 14
type input "35.0"
click at [143, 154] on input "text" at bounding box center [639, 153] width 1020 height 14
type input "10.0"
click at [164, 191] on input "text" at bounding box center [639, 191] width 1020 height 14
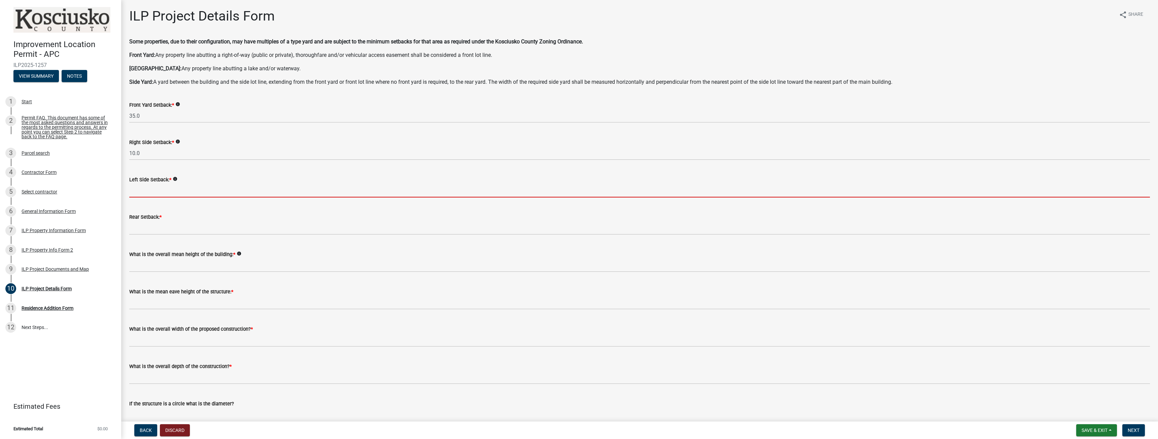
type input "10.0"
click at [164, 226] on input "text" at bounding box center [639, 228] width 1020 height 14
type input "35.0"
click at [181, 261] on input "text" at bounding box center [639, 265] width 1020 height 14
type input "34.0"
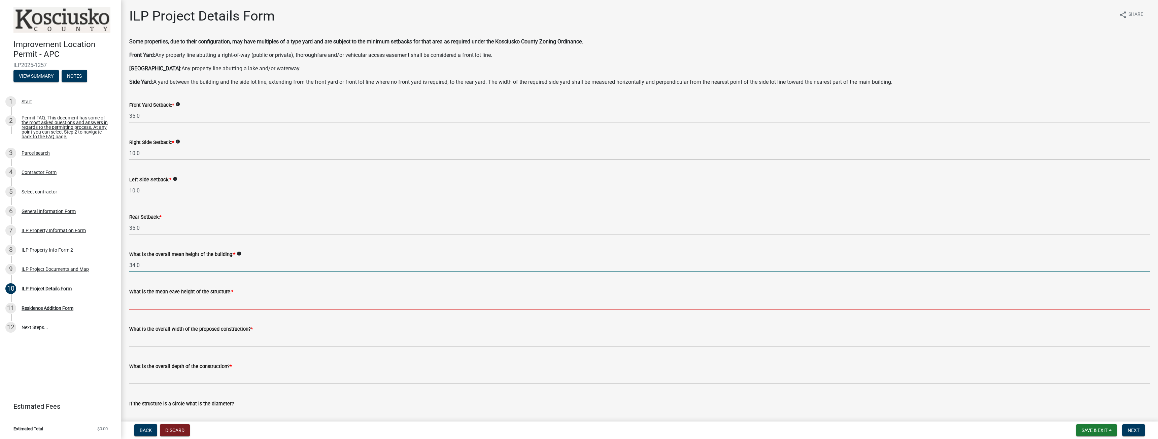
click at [177, 304] on input "text" at bounding box center [639, 303] width 1020 height 14
type input "20.0"
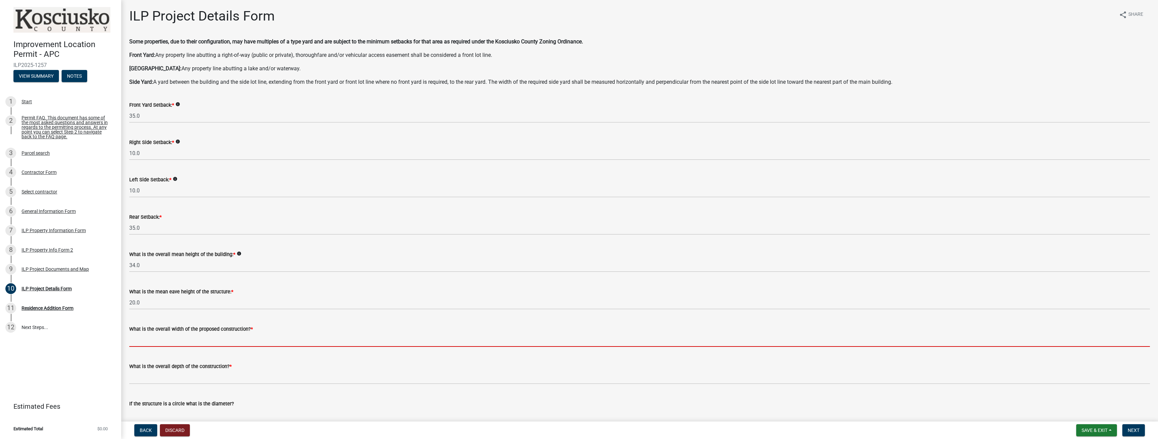
click at [183, 341] on input "text" at bounding box center [639, 340] width 1020 height 14
type input "13.00"
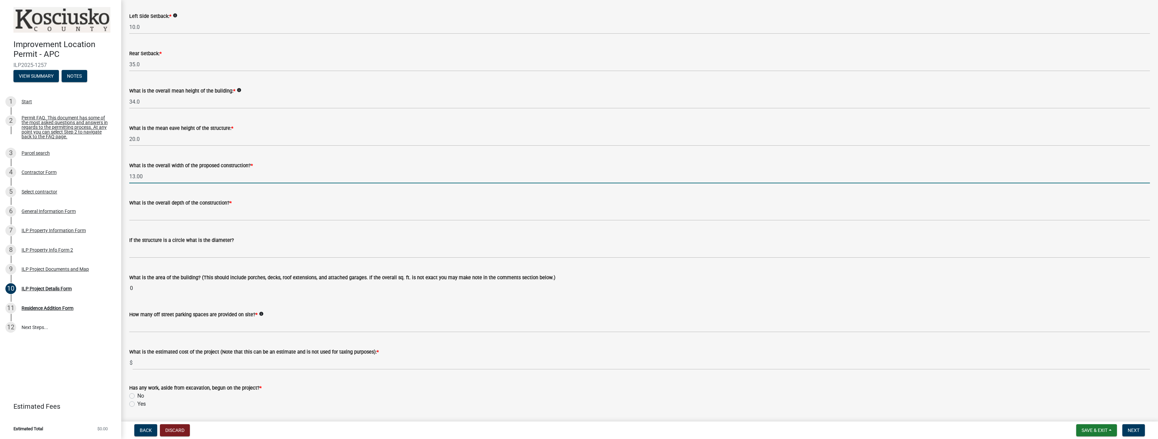
scroll to position [168, 0]
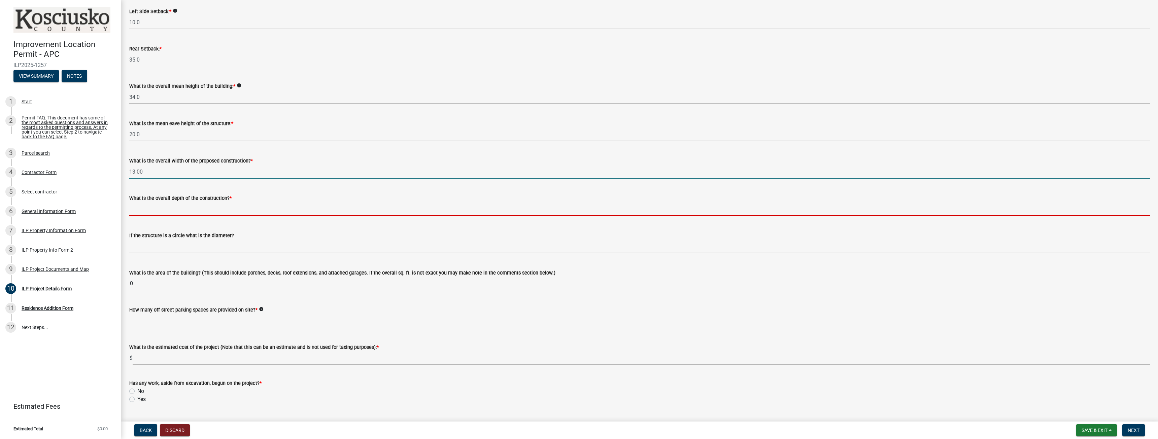
click at [203, 210] on input "text" at bounding box center [639, 209] width 1020 height 14
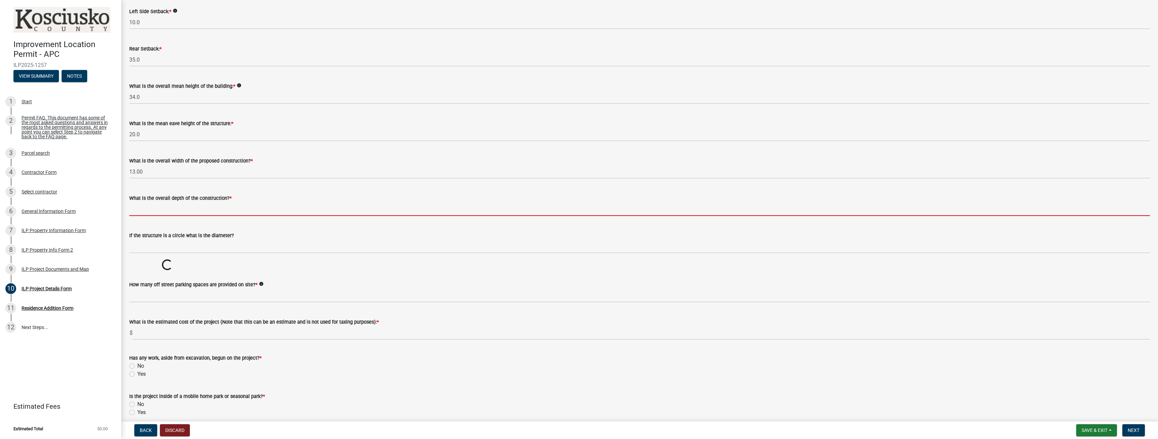
type input "11.50"
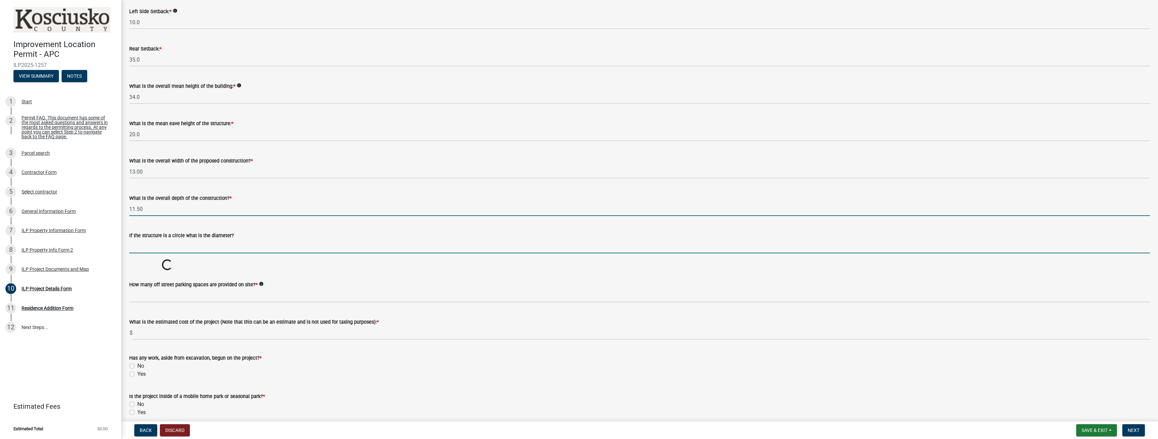
click at [162, 246] on input "text" at bounding box center [639, 247] width 1020 height 14
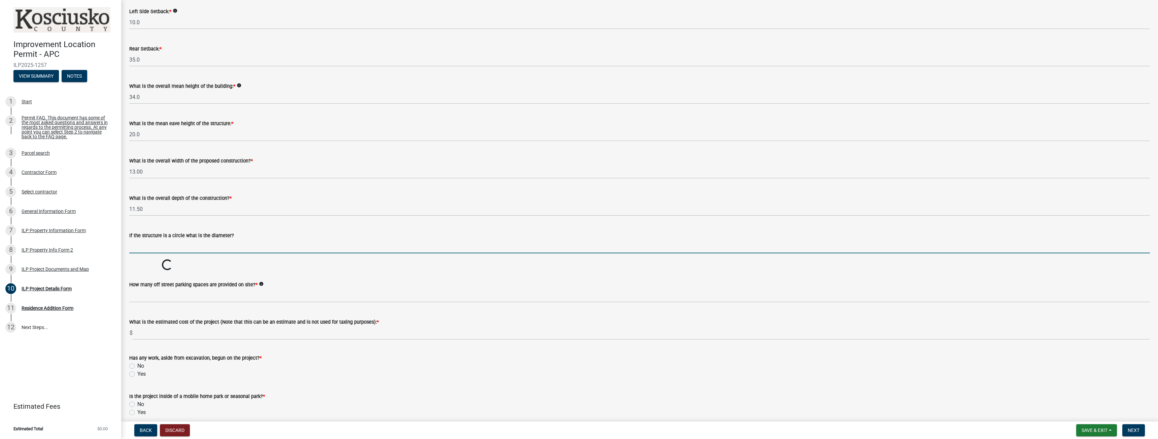
type input "0"
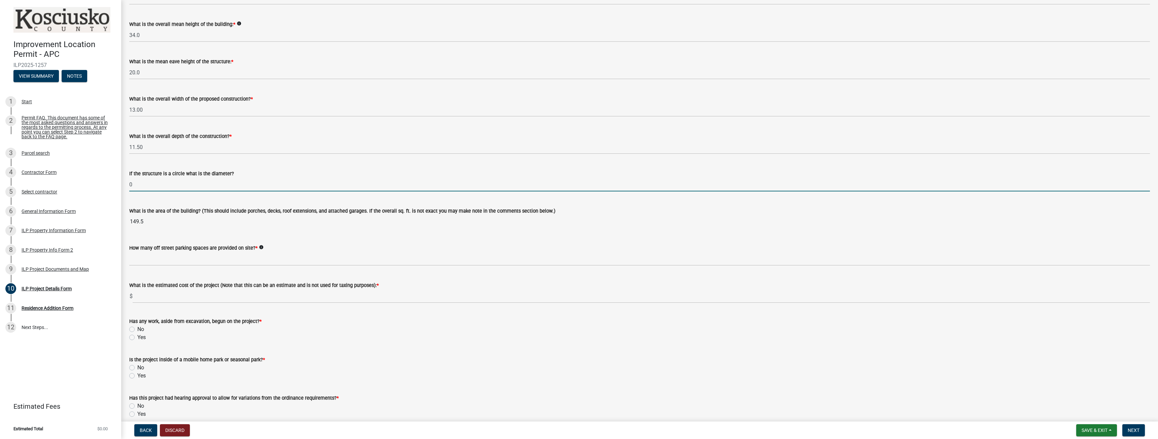
scroll to position [236, 0]
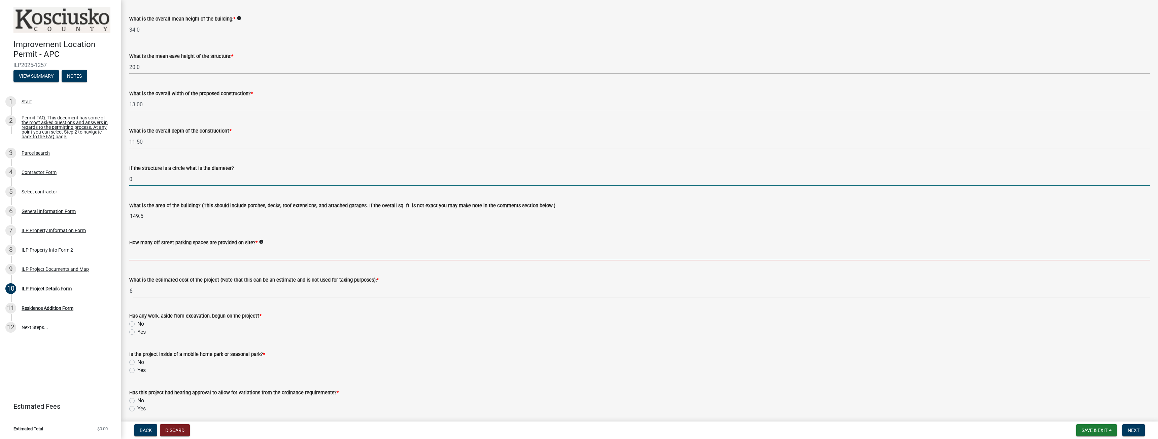
click at [185, 251] on input "text" at bounding box center [639, 254] width 1020 height 14
type input "8"
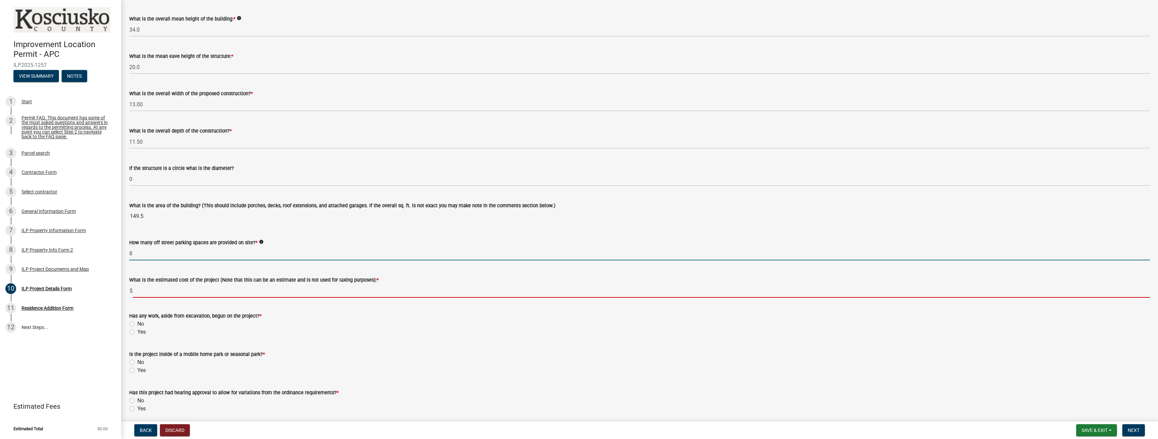
click at [170, 293] on input "text" at bounding box center [641, 291] width 1017 height 14
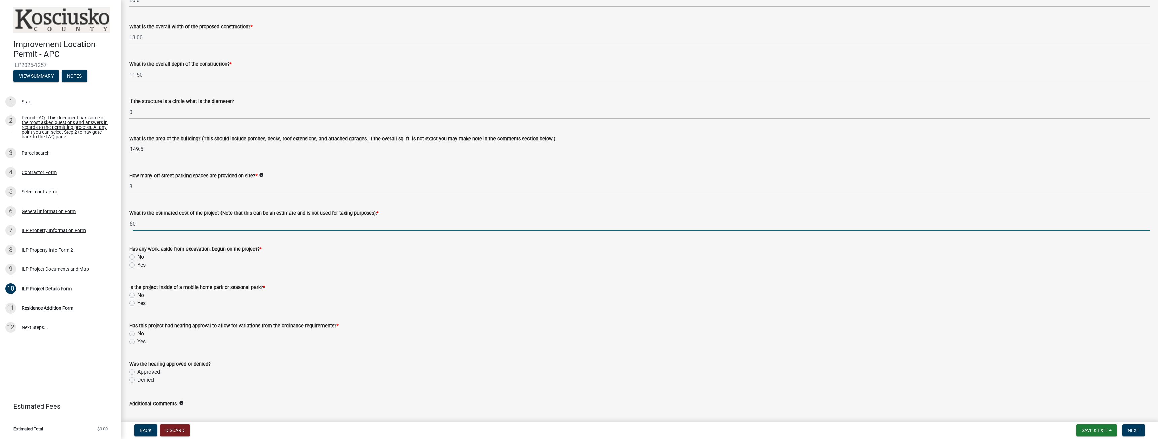
scroll to position [303, 0]
type input "0"
click at [137, 257] on label "No" at bounding box center [140, 257] width 7 height 8
click at [137, 257] on input "No" at bounding box center [139, 255] width 4 height 4
radio input "true"
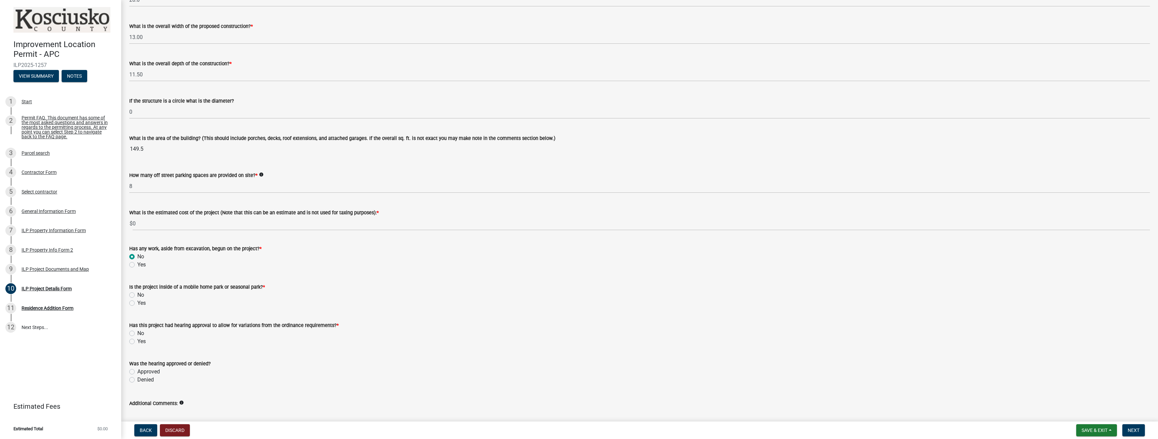
click at [137, 294] on label "No" at bounding box center [140, 295] width 7 height 8
click at [137, 294] on input "No" at bounding box center [139, 293] width 4 height 4
radio input "true"
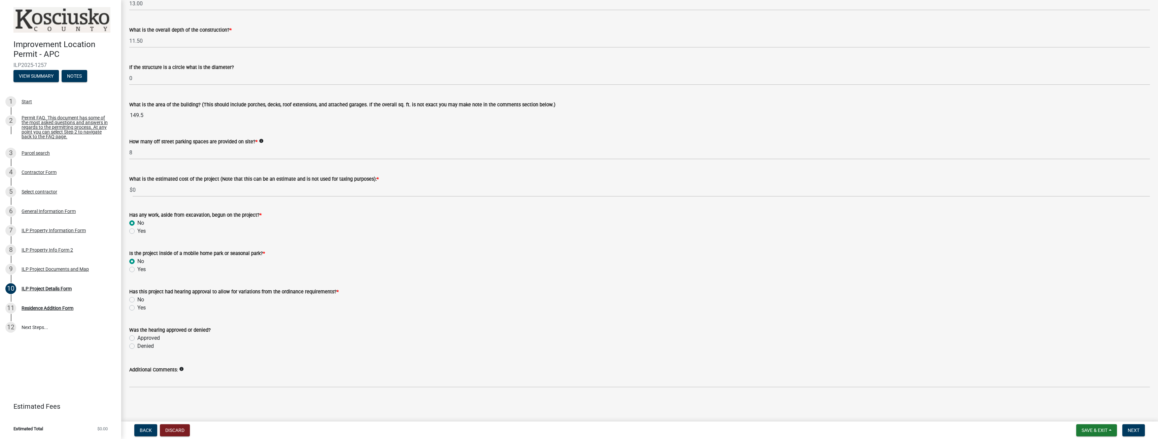
scroll to position [337, 0]
click at [137, 309] on label "Yes" at bounding box center [141, 308] width 8 height 8
click at [137, 308] on input "Yes" at bounding box center [139, 306] width 4 height 4
radio input "true"
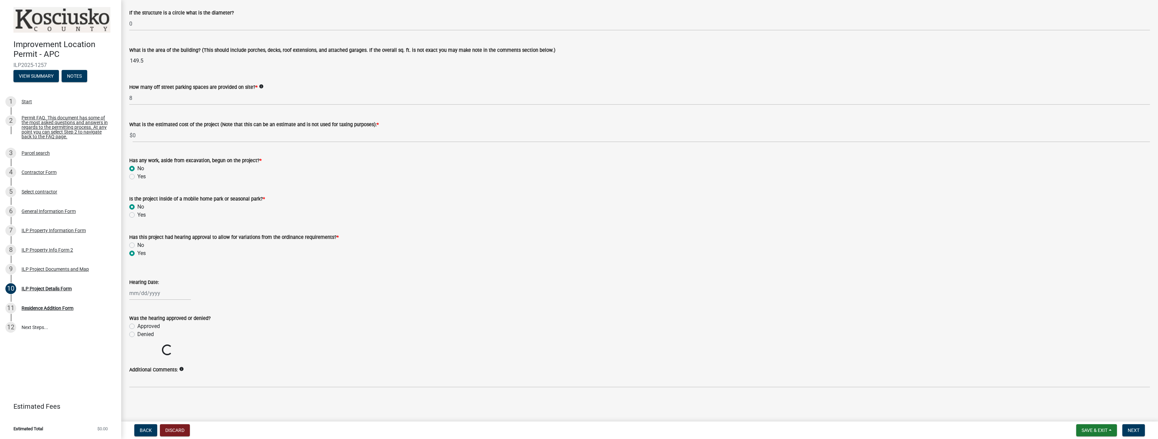
scroll to position [391, 0]
click at [151, 298] on div at bounding box center [160, 293] width 62 height 14
select select "10"
select select "2025"
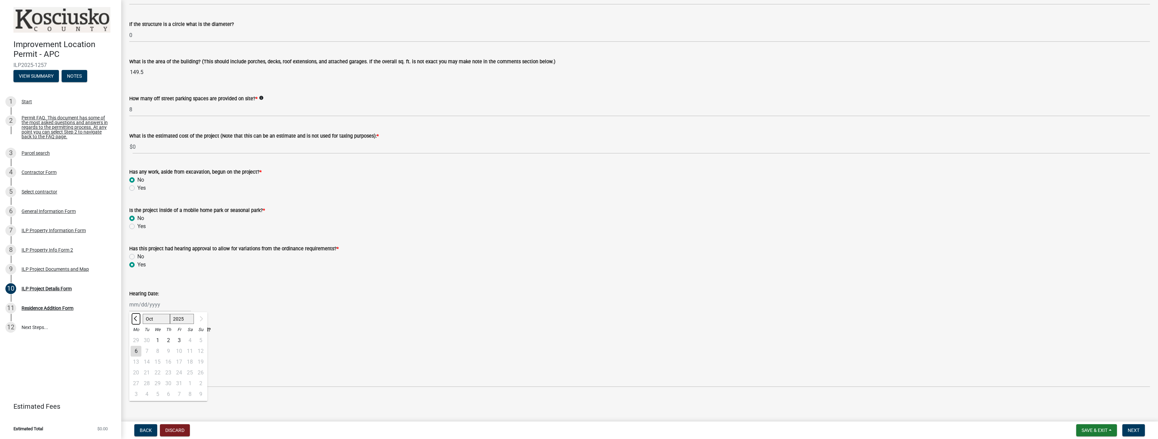
click at [135, 320] on span "Previous month" at bounding box center [136, 318] width 5 height 5
select select "9"
click at [144, 350] on div "9" at bounding box center [146, 351] width 11 height 11
type input "[DATE]"
click at [137, 337] on label "Approved" at bounding box center [148, 338] width 23 height 8
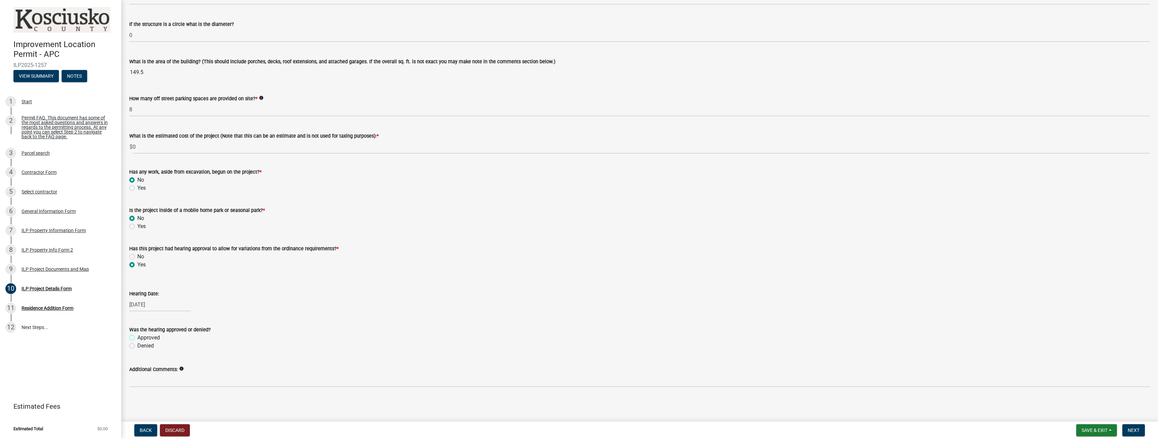
click at [137, 337] on input "Approved" at bounding box center [139, 336] width 4 height 4
radio input "true"
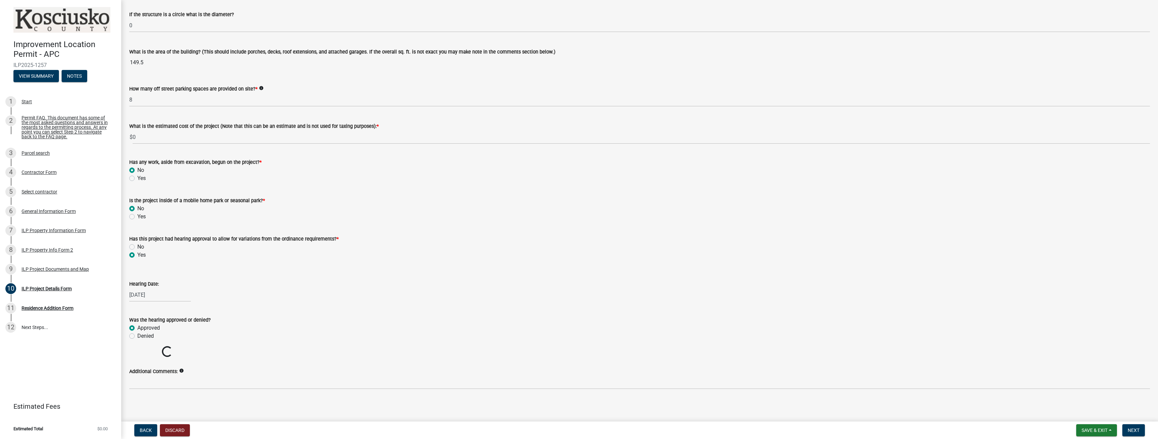
scroll to position [391, 0]
click at [180, 381] on textarea "If hearing approval has been granted please enter the relevant case number/s: *" at bounding box center [639, 378] width 1020 height 32
click at [184, 368] on textarea "If hearing approval has been granted please enter the relevant case number/s: *" at bounding box center [639, 378] width 1020 height 32
click at [183, 378] on textarea "If hearing approval has been granted please enter the relevant case number/s: *" at bounding box center [639, 378] width 1020 height 32
click at [184, 369] on textarea "If hearing approval has been granted please enter the relevant case number/s: *" at bounding box center [639, 378] width 1020 height 32
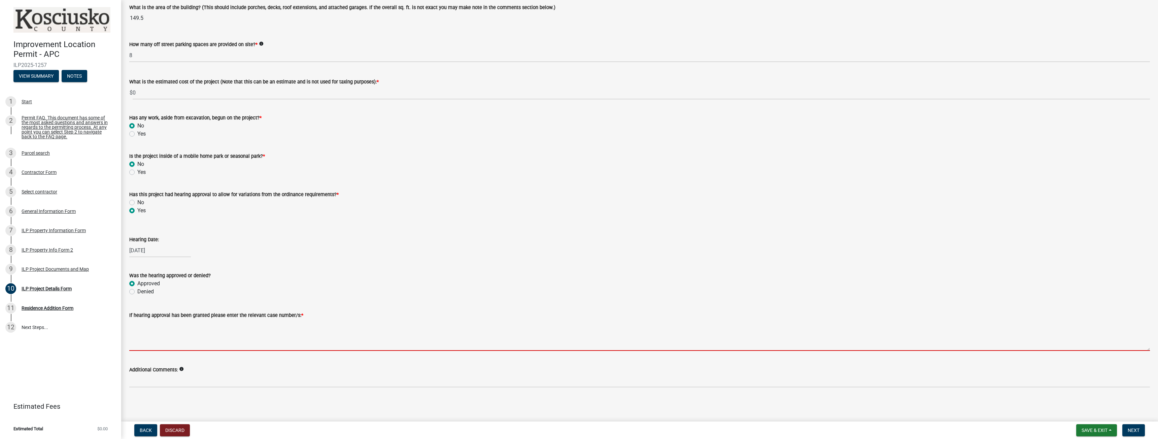
scroll to position [434, 0]
click at [174, 328] on textarea "If hearing approval has been granted please enter the relevant case number/s: *" at bounding box center [639, 335] width 1020 height 32
paste textarea "Var2025-224"
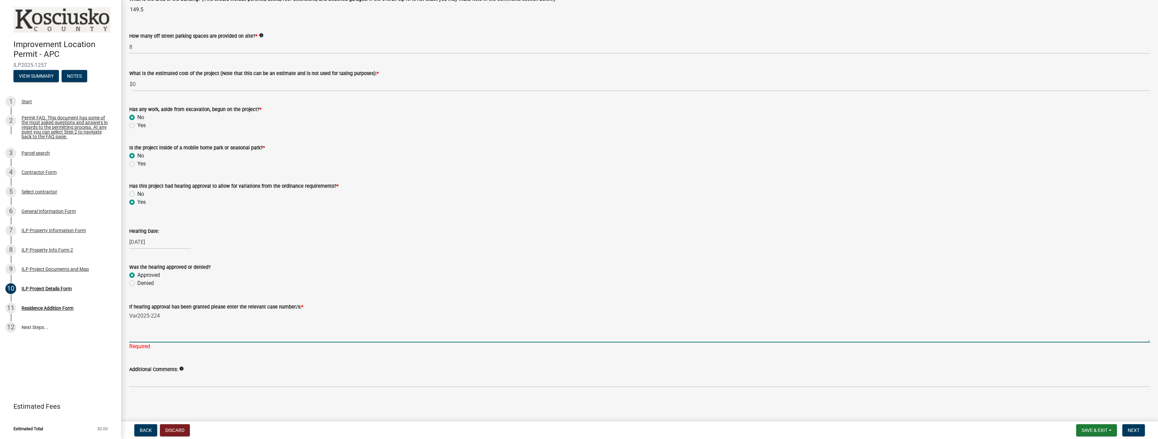
type textarea "Var2025-224"
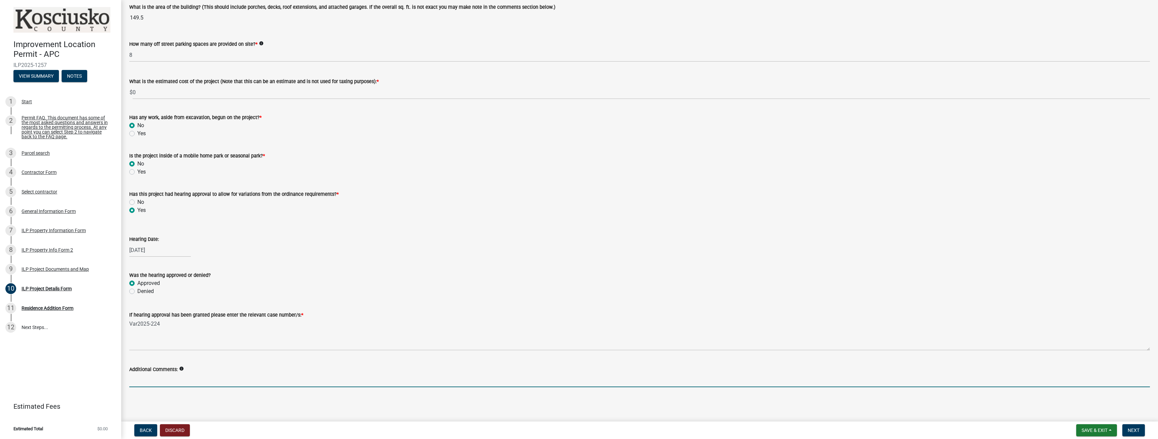
click at [153, 383] on input "Additional Comments:" at bounding box center [639, 381] width 1020 height 14
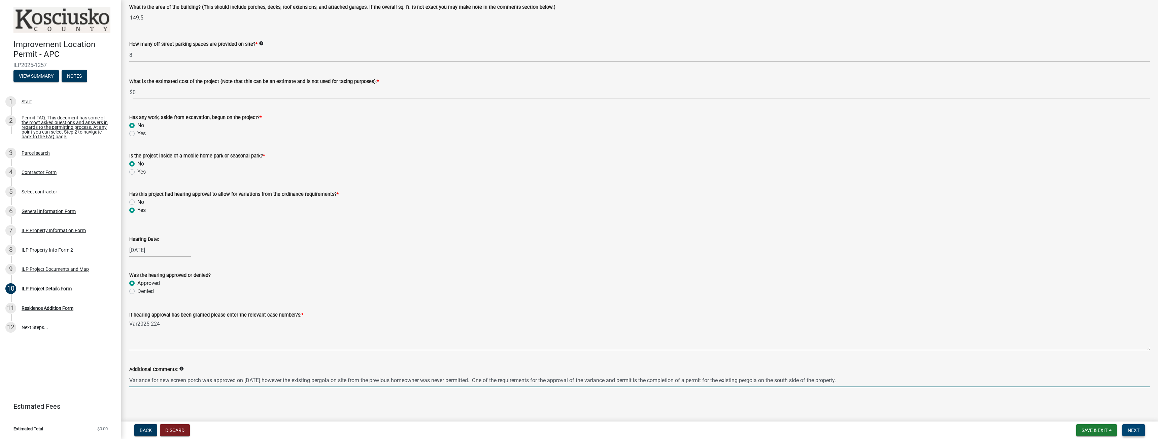
type input "Variance for new screen porch was approved on [DATE] however the existing pergo…"
click at [1136, 428] on span "Next" at bounding box center [1133, 430] width 12 height 5
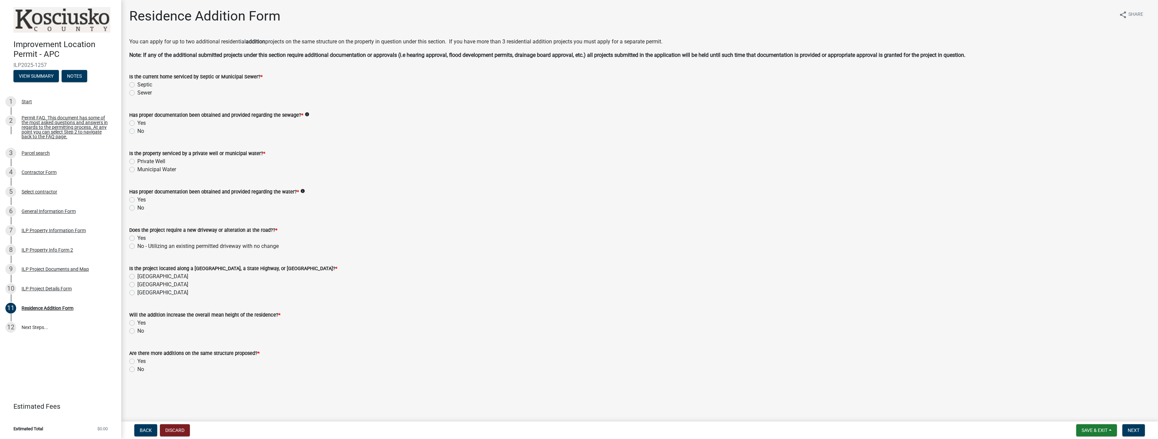
click at [137, 93] on label "Sewer" at bounding box center [144, 93] width 14 height 8
click at [137, 93] on input "Sewer" at bounding box center [139, 91] width 4 height 4
radio input "true"
click at [137, 130] on label "No" at bounding box center [140, 131] width 7 height 8
click at [137, 130] on input "No" at bounding box center [139, 129] width 4 height 4
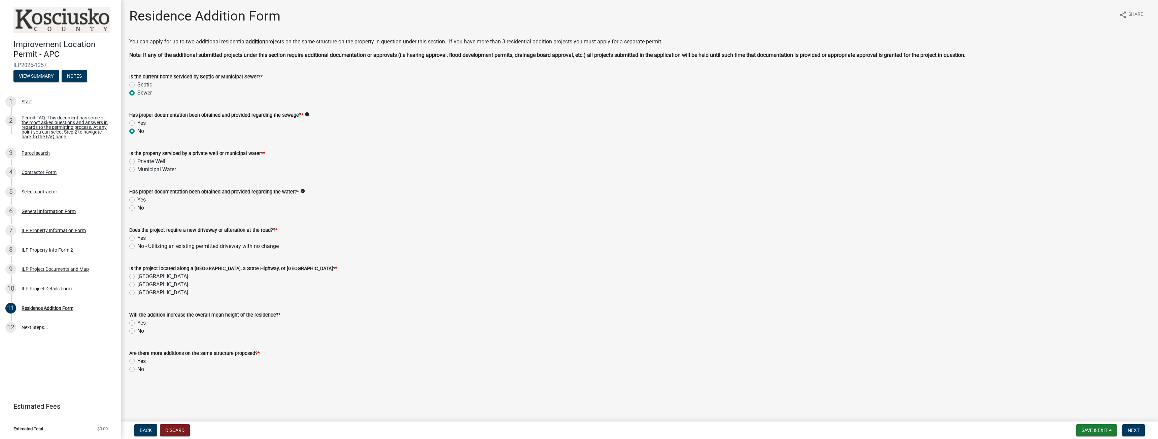
radio input "true"
click at [137, 162] on label "Private Well" at bounding box center [151, 162] width 28 height 8
click at [137, 162] on input "Private Well" at bounding box center [139, 160] width 4 height 4
radio input "true"
click at [137, 209] on label "No" at bounding box center [140, 208] width 7 height 8
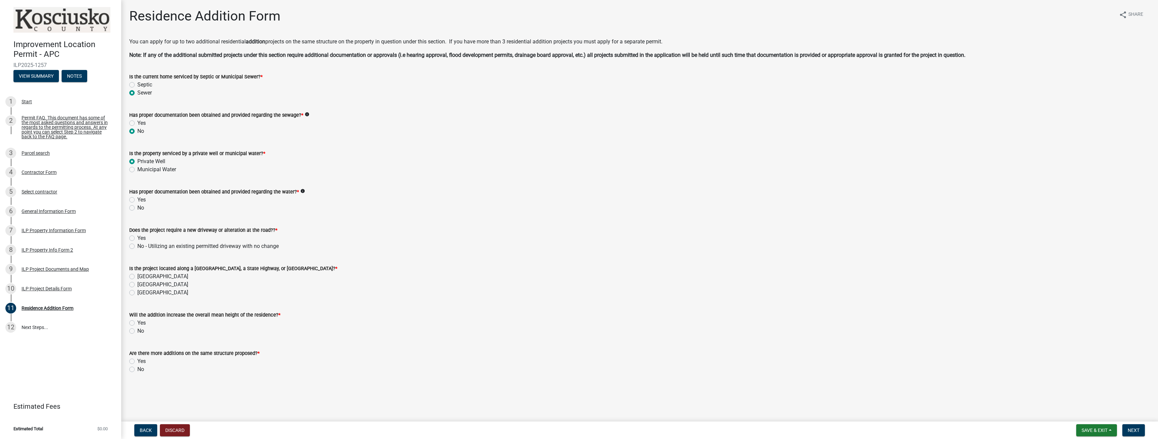
click at [137, 208] on input "No" at bounding box center [139, 206] width 4 height 4
radio input "true"
click at [137, 246] on label "No - Utilizing an existing permitted driveway with no change" at bounding box center [207, 246] width 141 height 8
click at [137, 246] on input "No - Utilizing an existing permitted driveway with no change" at bounding box center [139, 244] width 4 height 4
radio input "true"
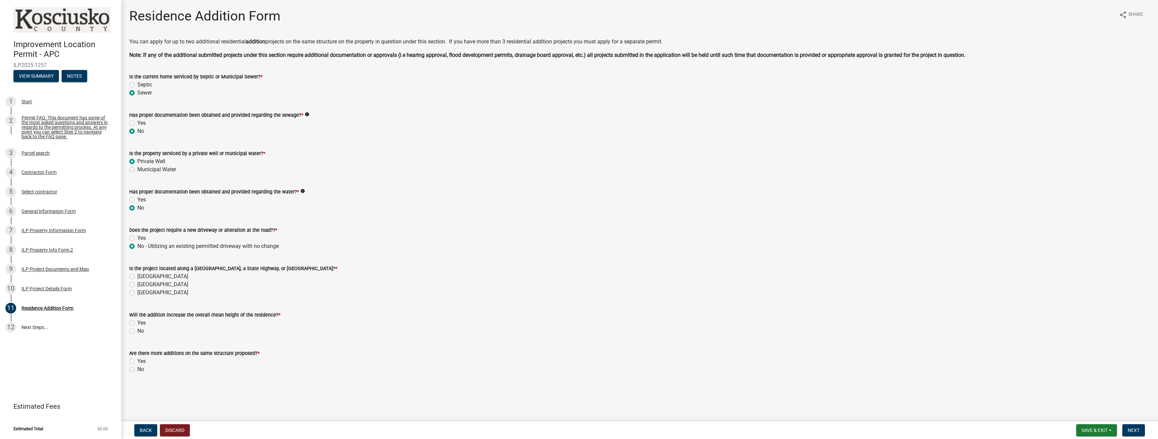
click at [137, 277] on label "[GEOGRAPHIC_DATA]" at bounding box center [162, 277] width 51 height 8
click at [137, 277] on input "[GEOGRAPHIC_DATA]" at bounding box center [139, 275] width 4 height 4
radio input "true"
click at [137, 331] on label "No" at bounding box center [140, 331] width 7 height 8
click at [137, 331] on input "No" at bounding box center [139, 329] width 4 height 4
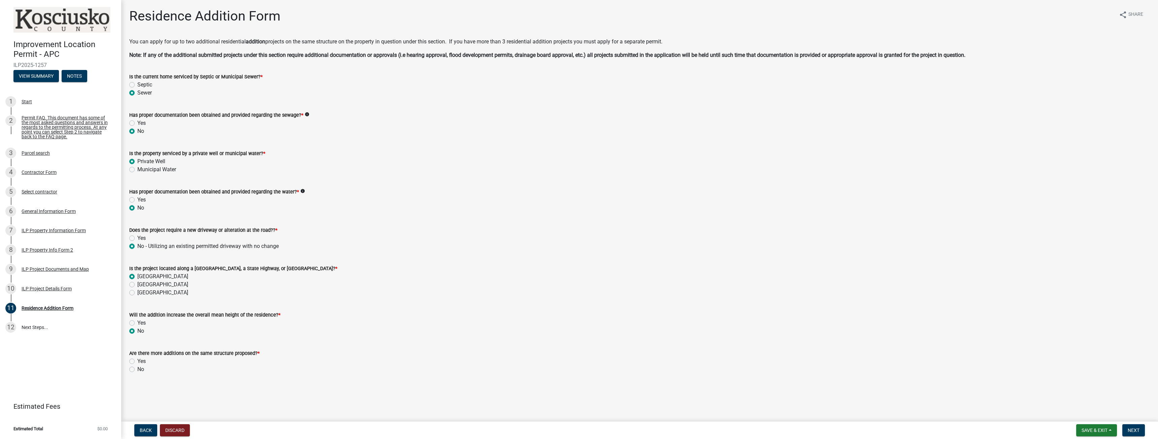
radio input "true"
click at [137, 370] on label "No" at bounding box center [140, 369] width 7 height 8
click at [137, 370] on input "No" at bounding box center [139, 367] width 4 height 4
radio input "true"
click at [1141, 433] on button "Next" at bounding box center [1133, 430] width 23 height 12
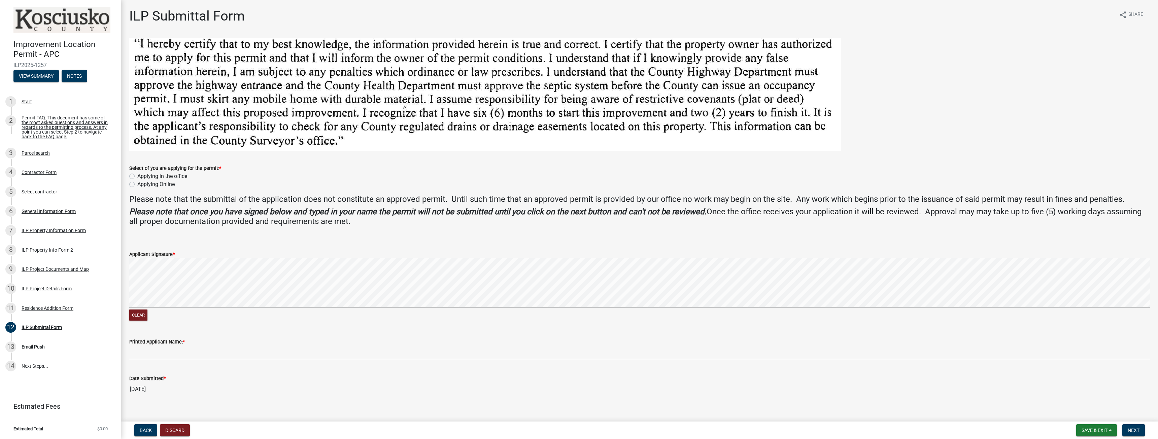
click at [137, 184] on label "Applying Online" at bounding box center [155, 184] width 37 height 8
click at [137, 184] on input "Applying Online" at bounding box center [139, 182] width 4 height 4
radio input "true"
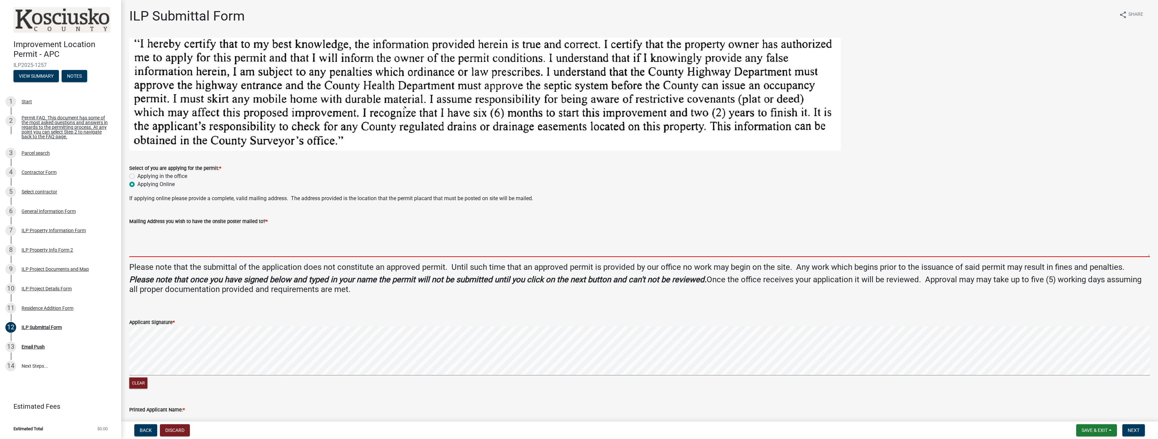
click at [164, 248] on textarea "Mailing Address you wish to have the onsite poster mailed to? *" at bounding box center [639, 241] width 1020 height 32
type textarea "[STREET_ADDRESS][US_STATE]"
type input "[PERSON_NAME]"
click at [146, 237] on textarea "[STREET_ADDRESS][US_STATE]" at bounding box center [639, 241] width 1020 height 32
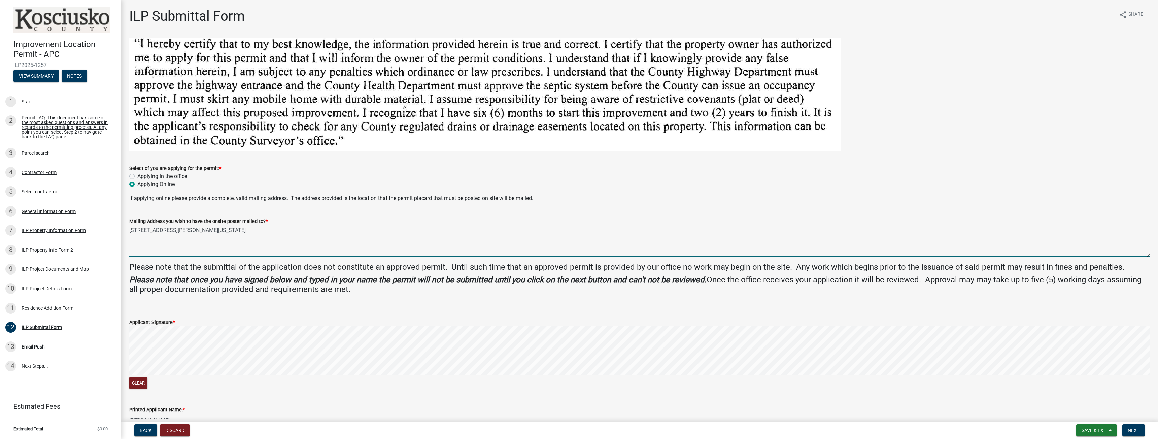
type textarea "[STREET_ADDRESS][US_STATE]"
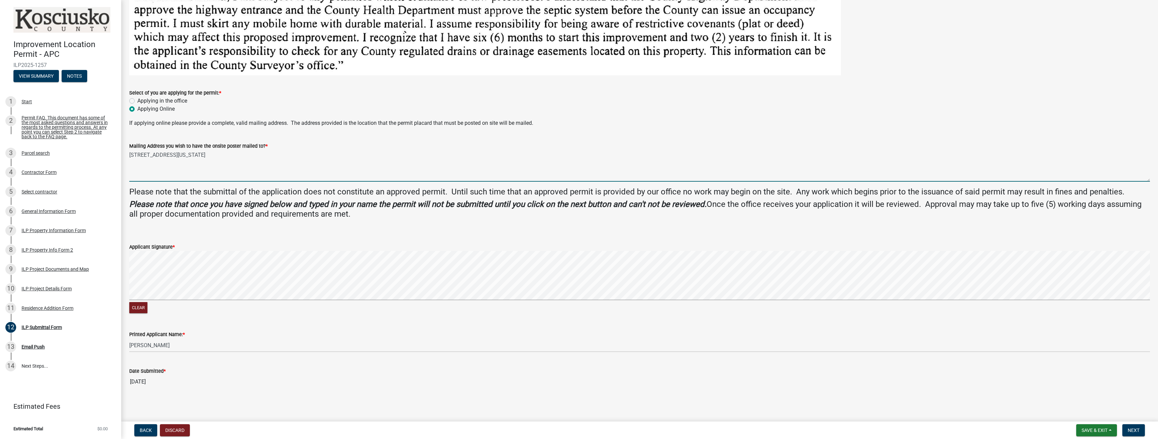
scroll to position [77, 0]
click at [1135, 430] on span "Next" at bounding box center [1133, 430] width 12 height 5
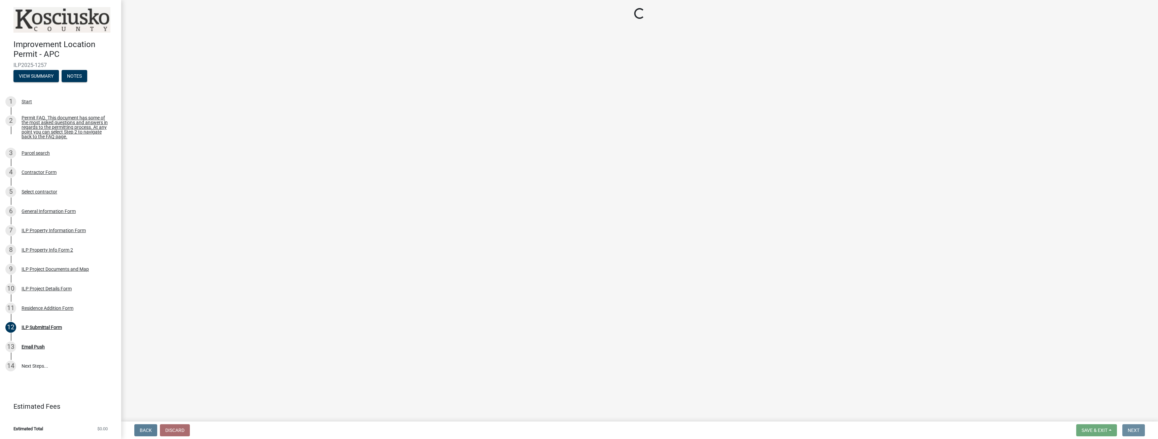
scroll to position [0, 0]
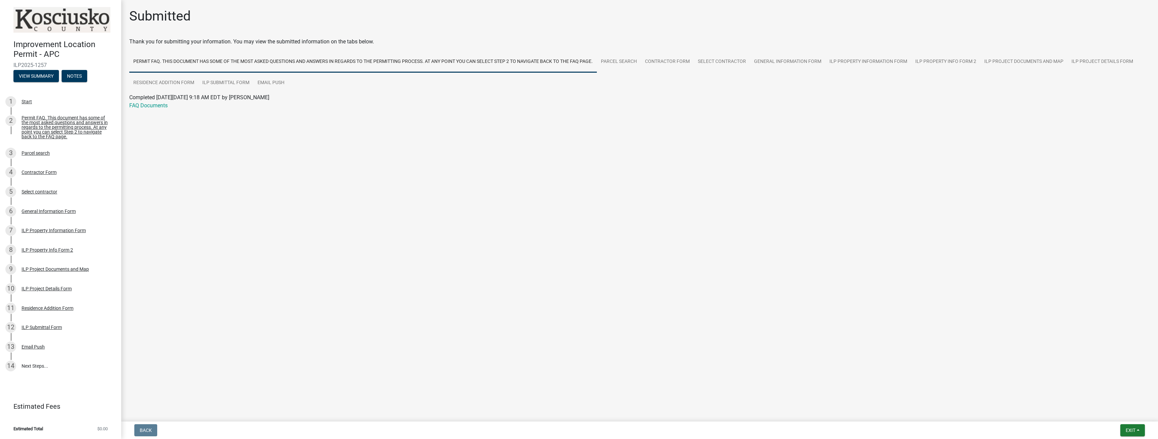
drag, startPoint x: 47, startPoint y: 64, endPoint x: 13, endPoint y: 65, distance: 34.0
click at [13, 65] on div "Improvement Location Permit - APC ILP2025-1257 View Summary Notes" at bounding box center [60, 58] width 110 height 49
copy span "ILP2025-1257"
